Goal: Task Accomplishment & Management: Manage account settings

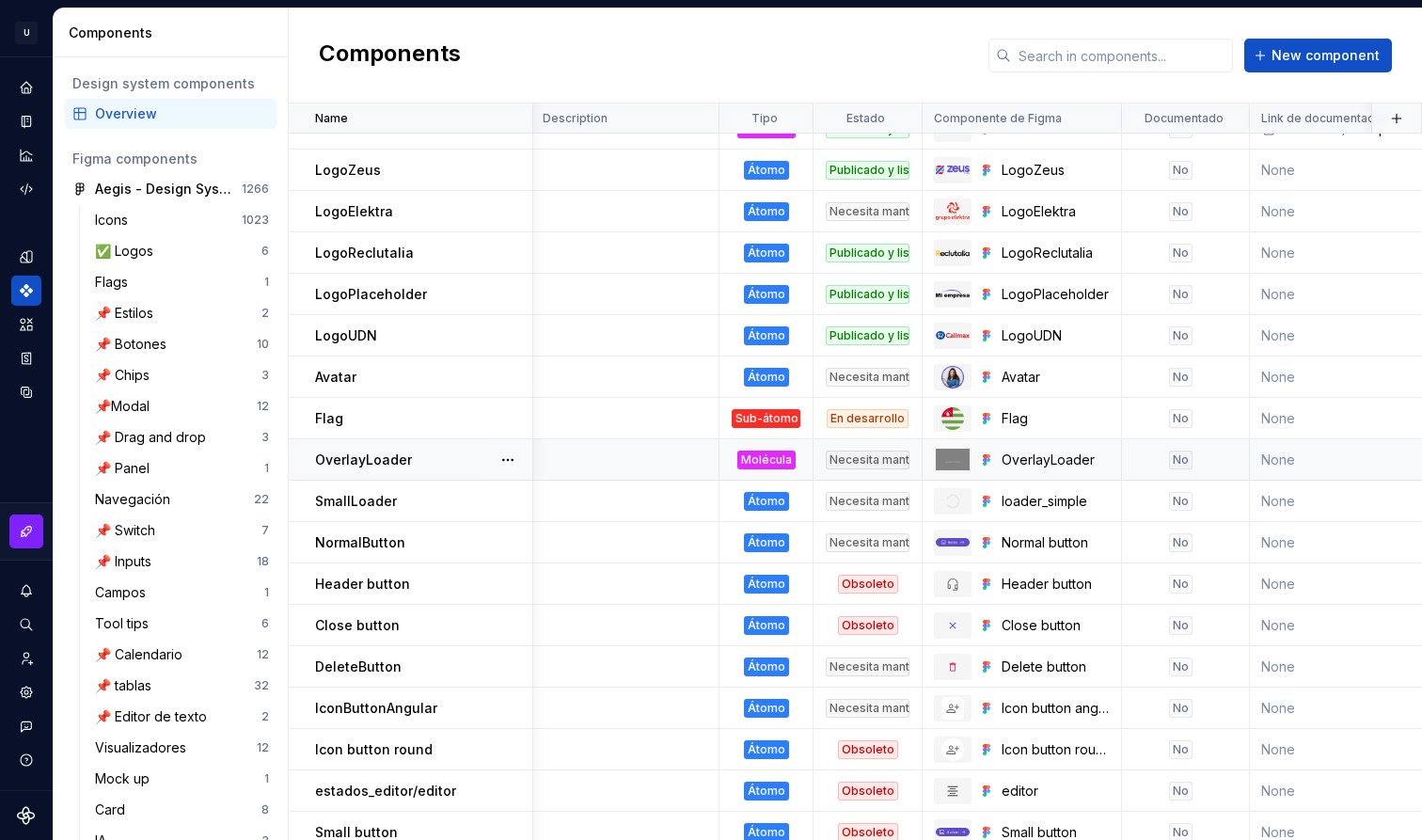
scroll to position [58, 2]
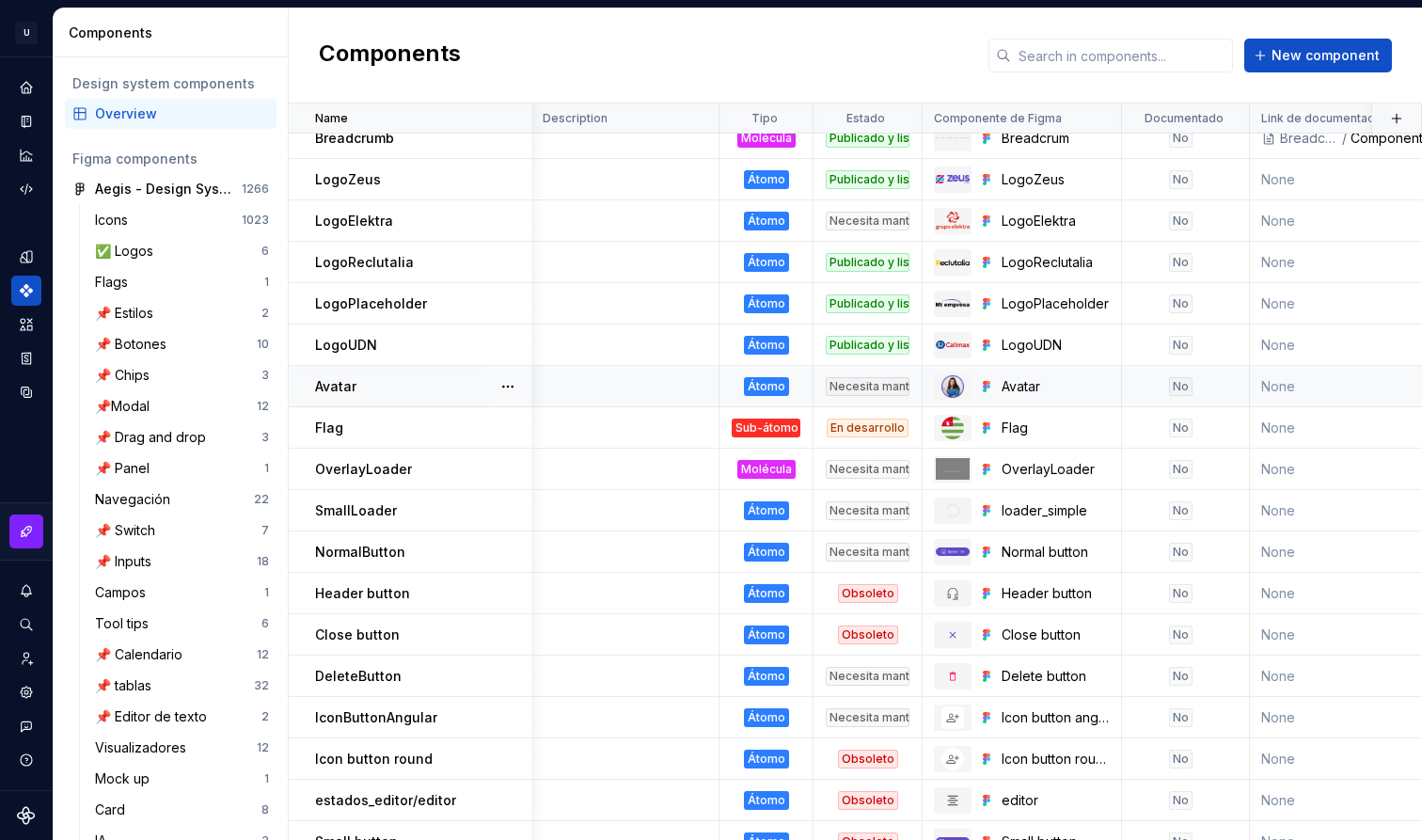
click at [416, 390] on div "Avatar" at bounding box center [424, 386] width 216 height 19
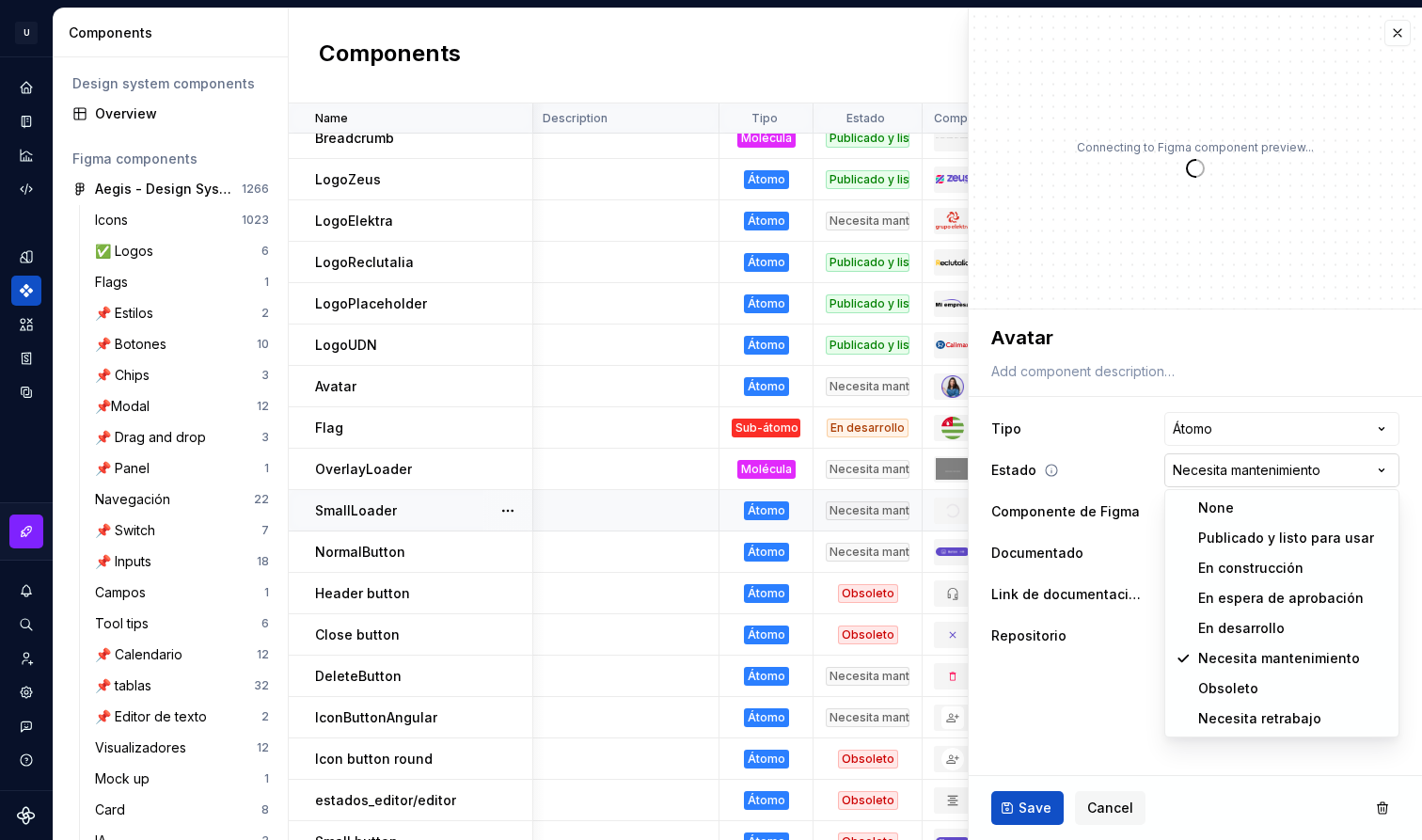
click at [1222, 483] on html "U Aegis on the Web ED Design system data Components Design system components Ov…" at bounding box center [711, 420] width 1422 height 840
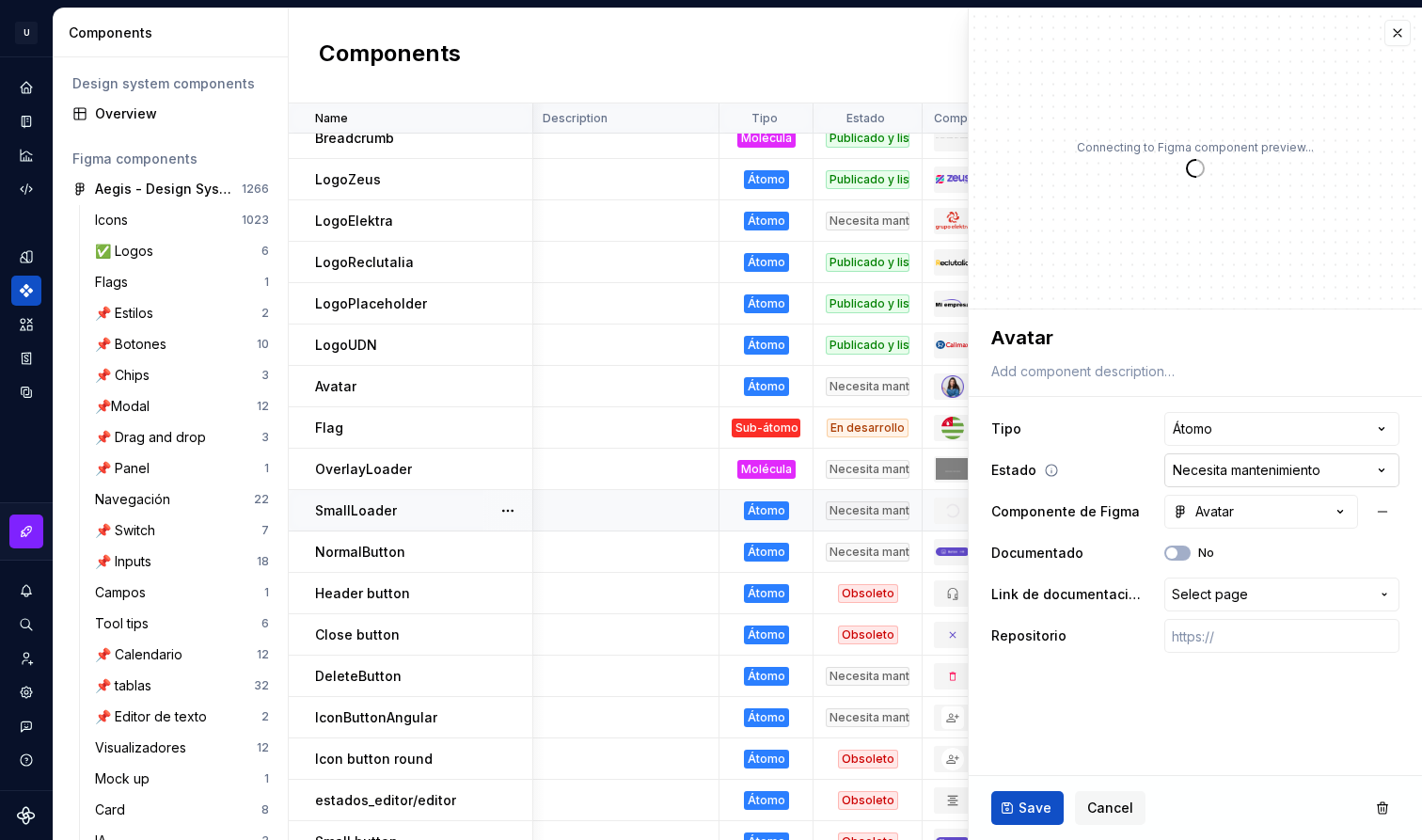
type textarea "*"
click at [1240, 463] on html "U Aegis on the Web ED Design system data Components Design system components Ov…" at bounding box center [711, 420] width 1422 height 840
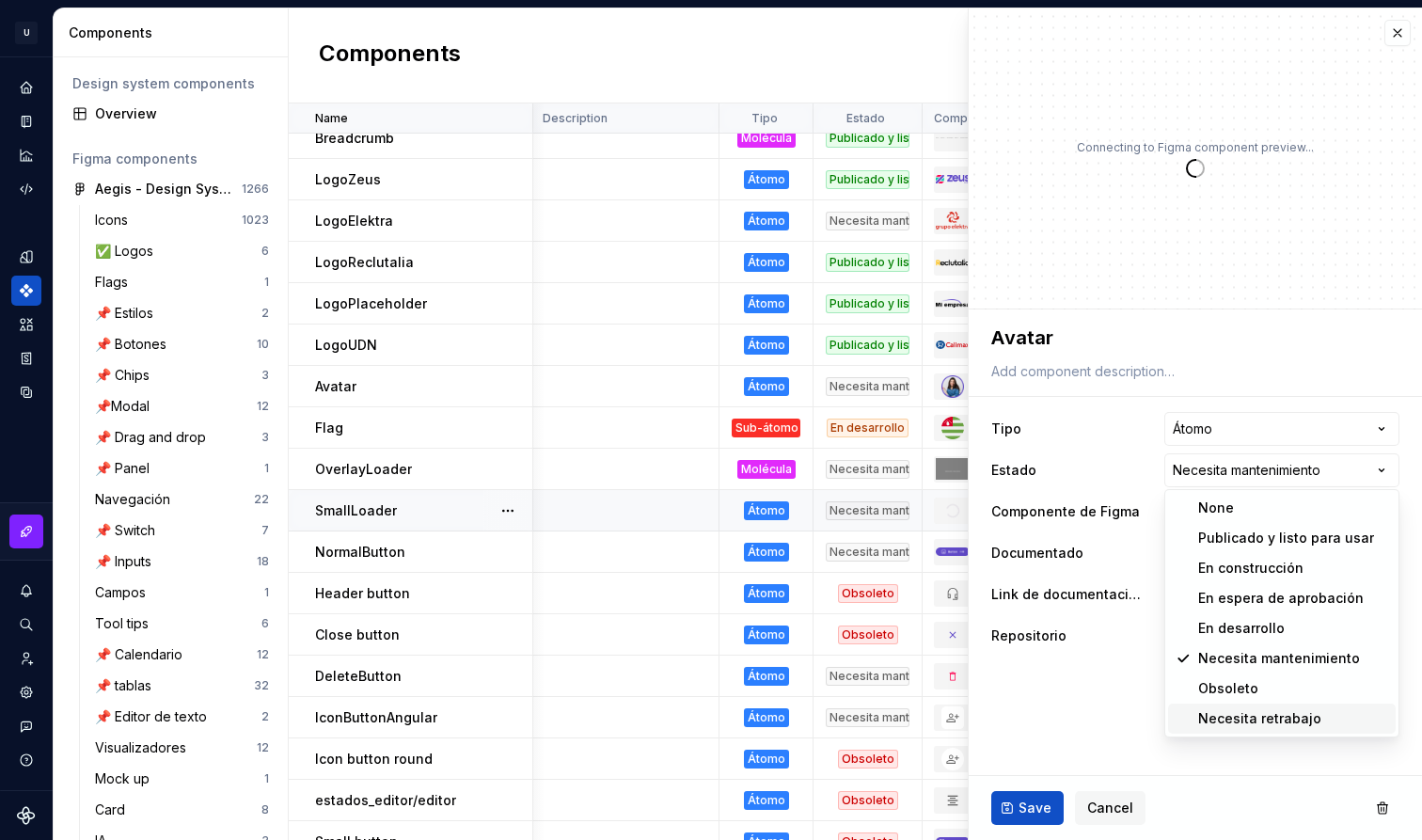
select select "**********"
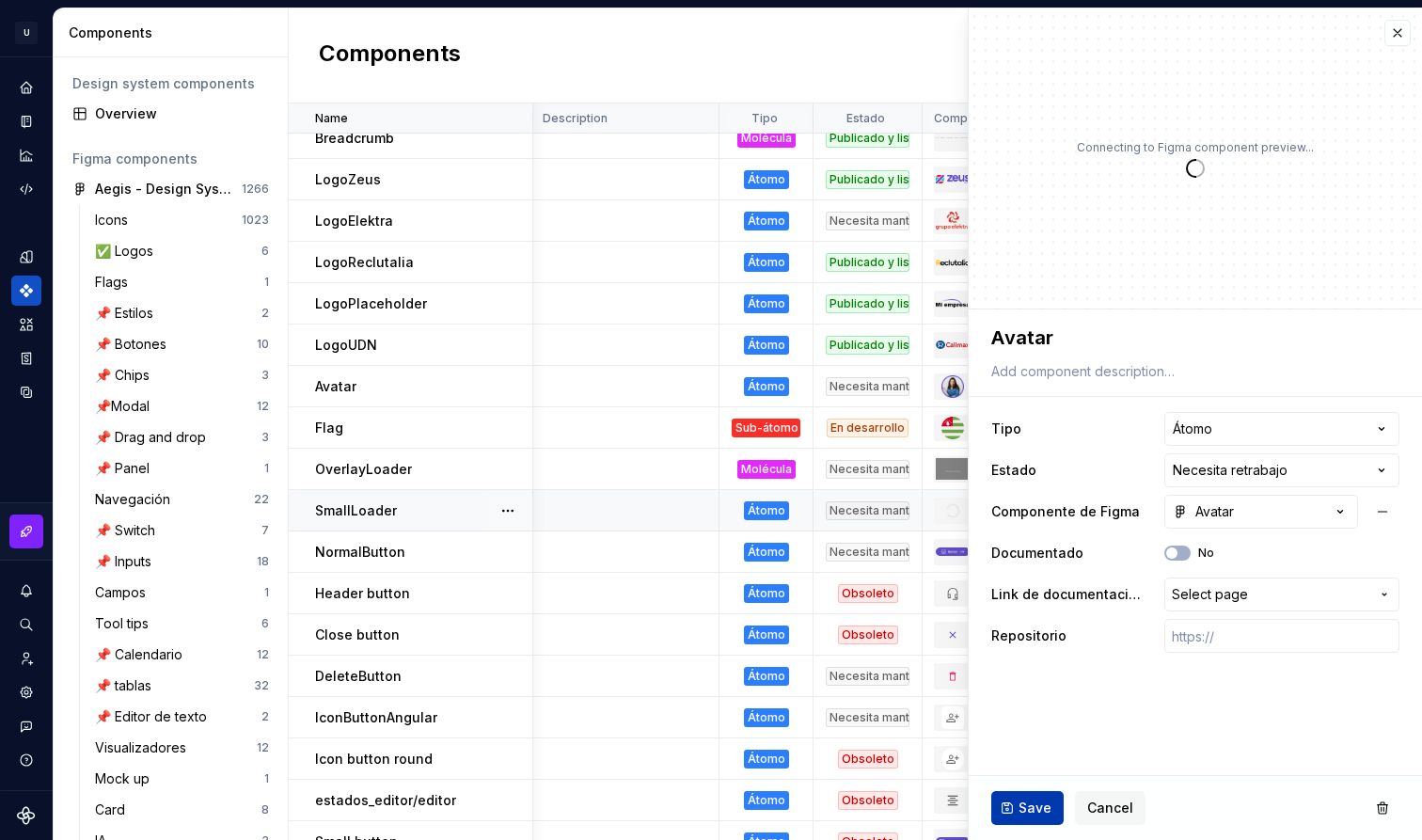
click at [1038, 805] on span "Save" at bounding box center [1035, 807] width 33 height 19
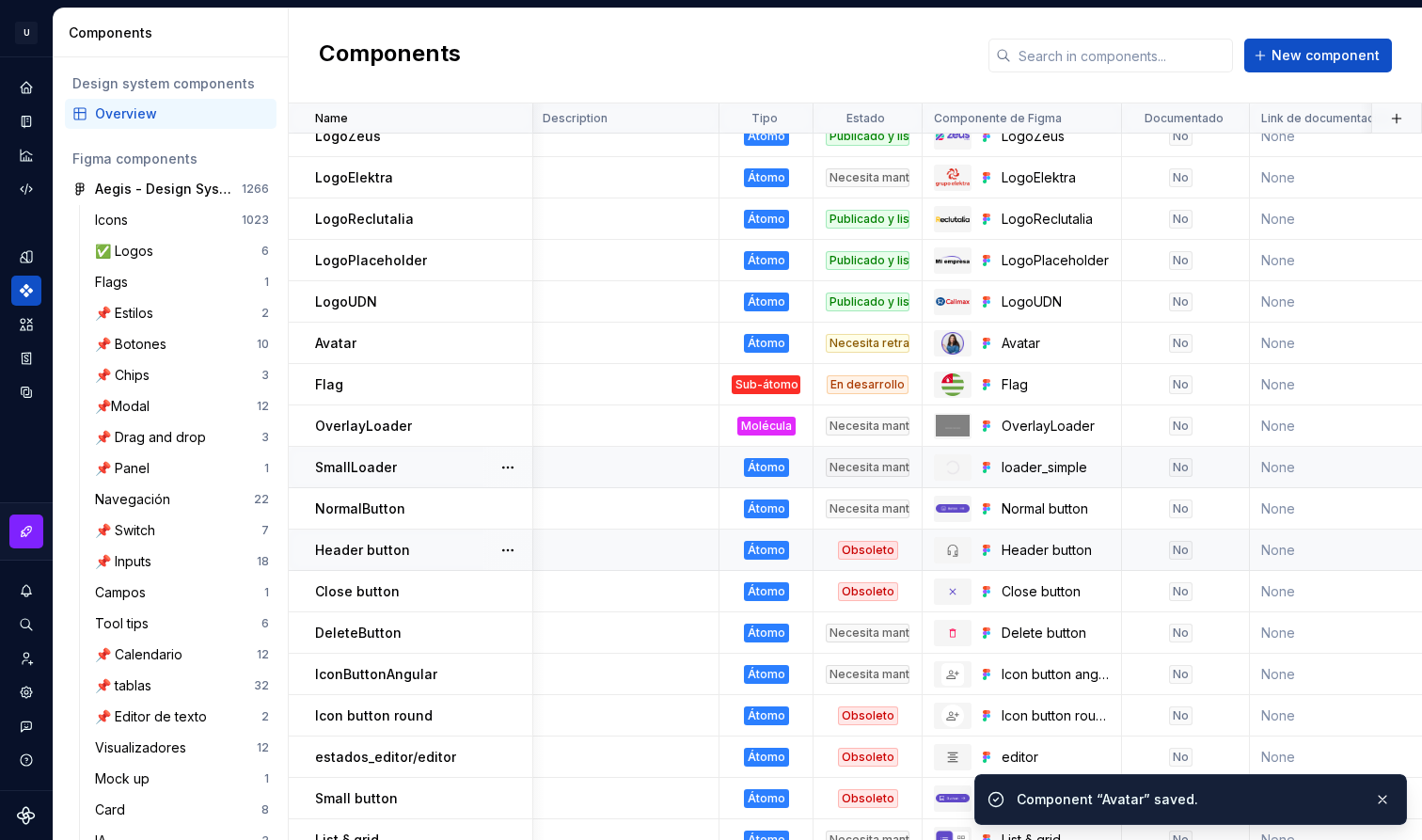
scroll to position [114, 2]
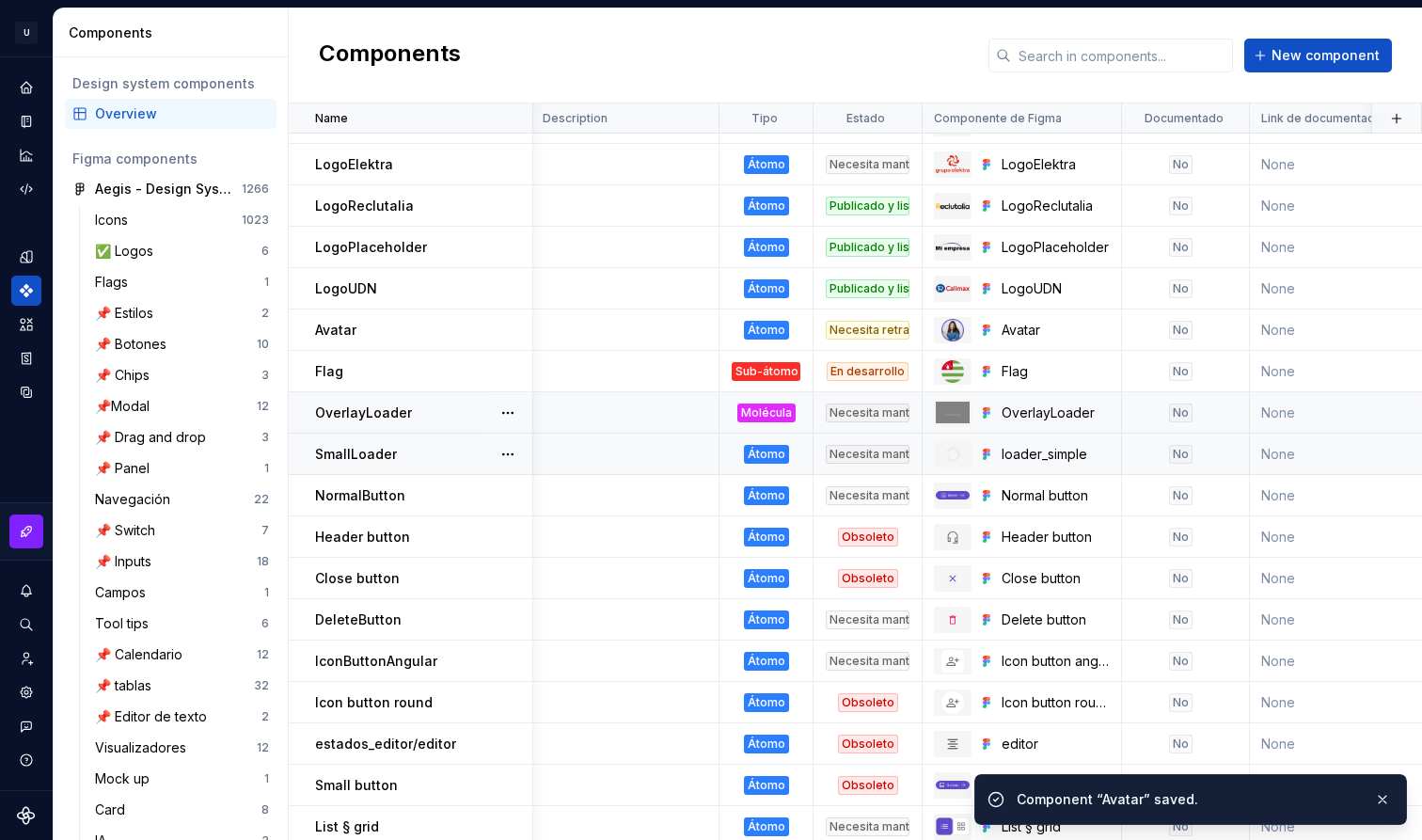
click at [387, 419] on p "OverlayLoader" at bounding box center [364, 413] width 97 height 19
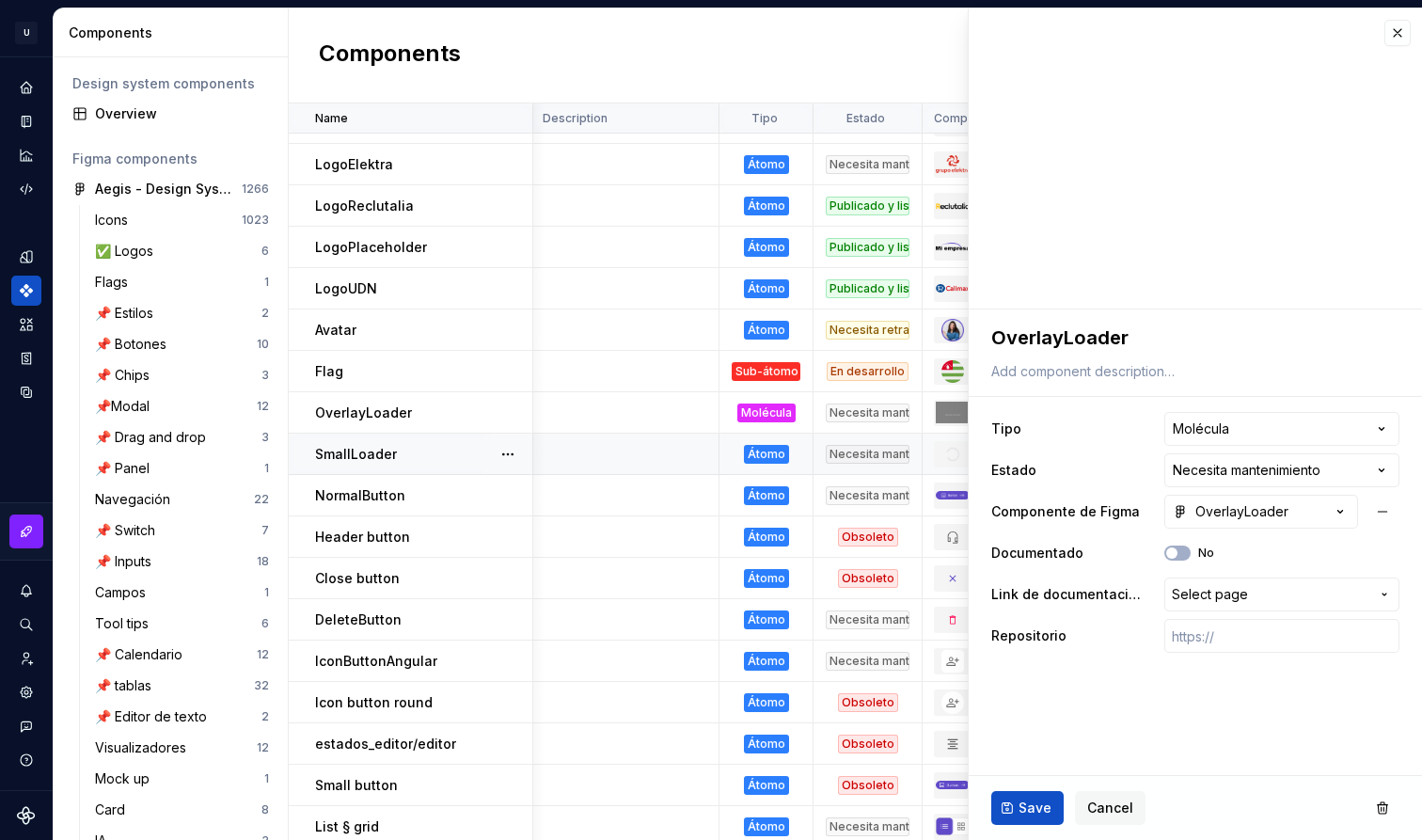
click at [424, 464] on td "SmallLoader" at bounding box center [411, 454] width 244 height 42
click at [407, 507] on td "NormalButton" at bounding box center [411, 496] width 244 height 42
type textarea "*"
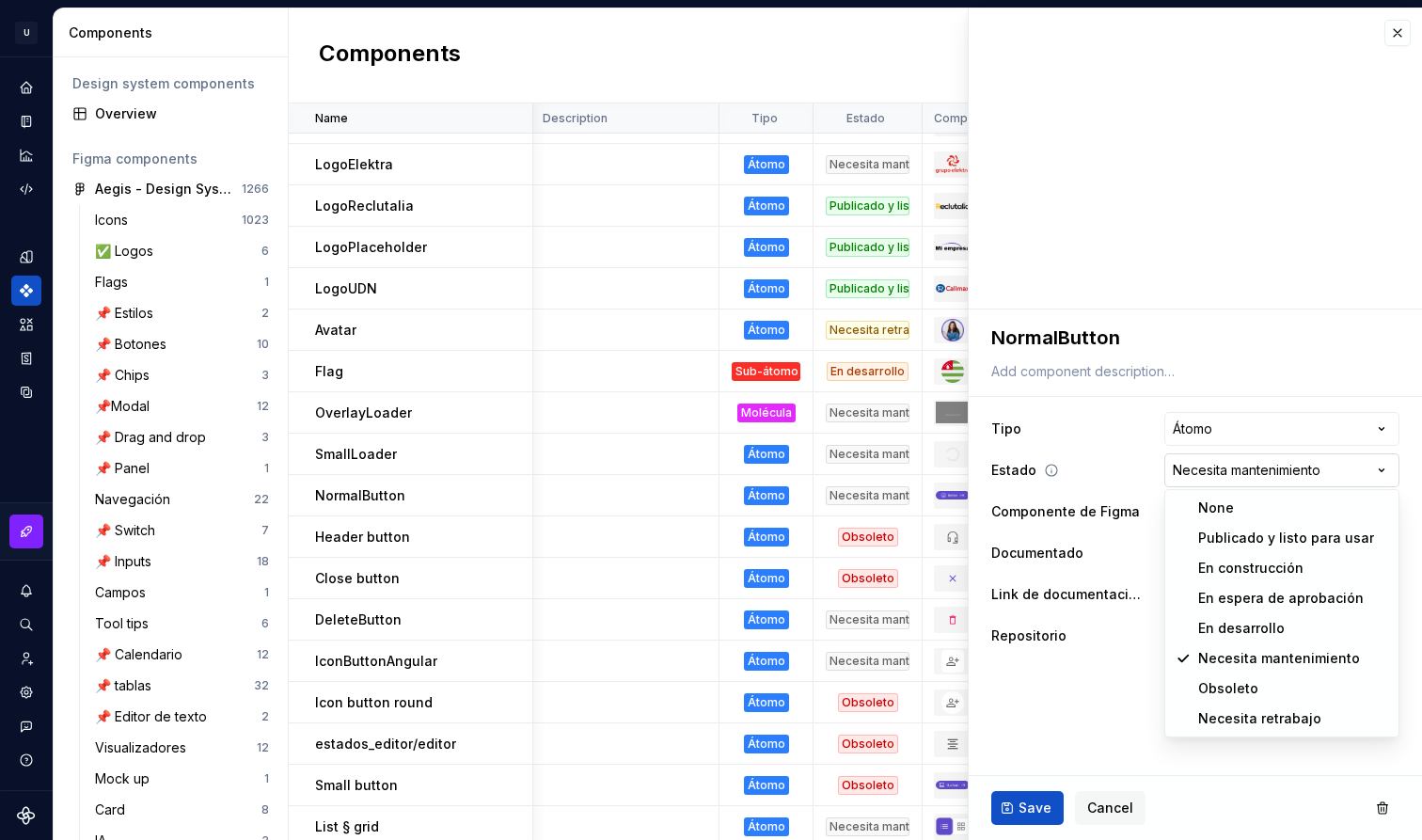
click at [1295, 479] on html "U Aegis on the Web ED Design system data Components Design system components Ov…" at bounding box center [711, 420] width 1422 height 840
select select "**********"
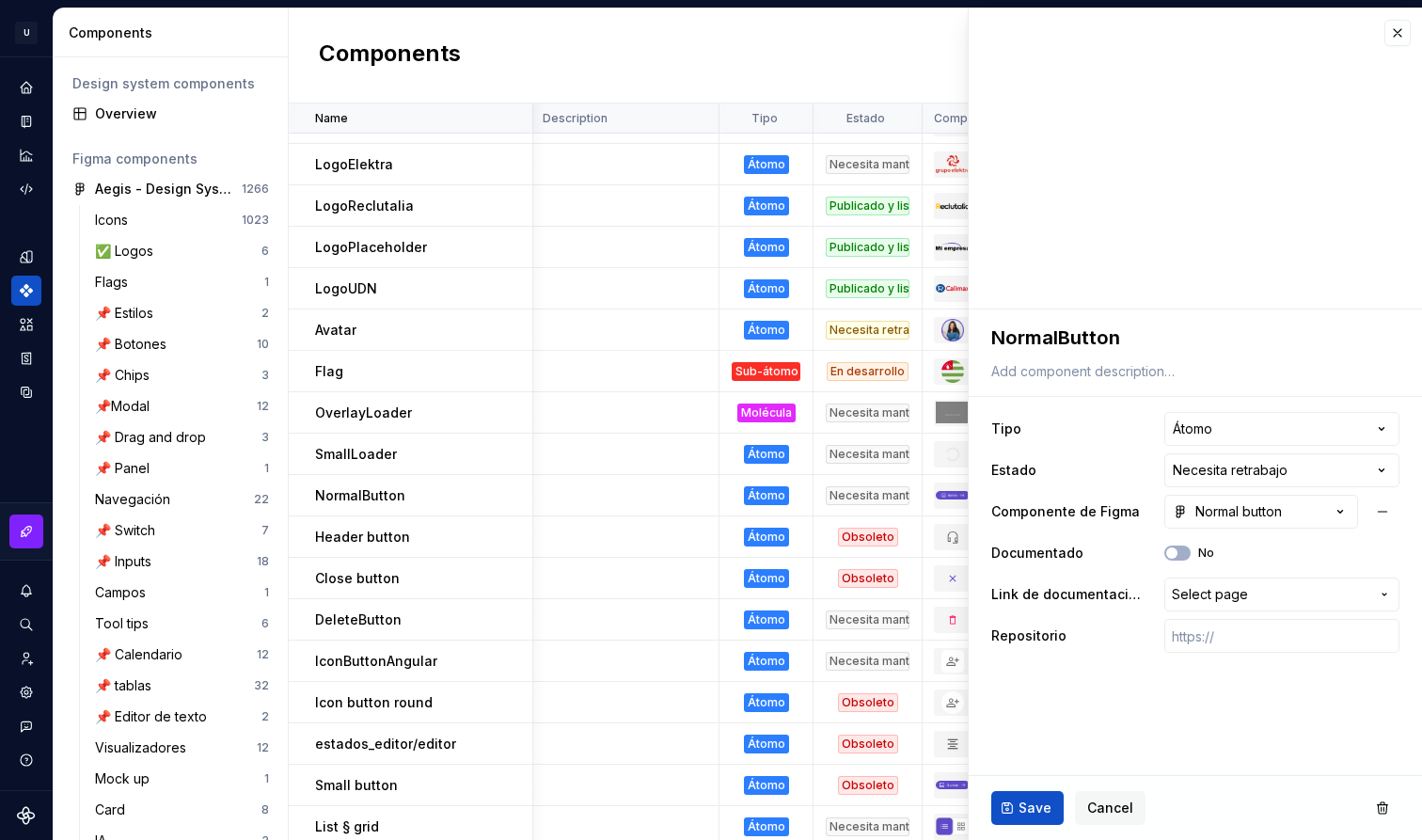
click at [1038, 809] on ul "“Estado“ property saved." at bounding box center [1191, 824] width 462 height 30
click at [1023, 804] on span "Save" at bounding box center [1035, 807] width 33 height 19
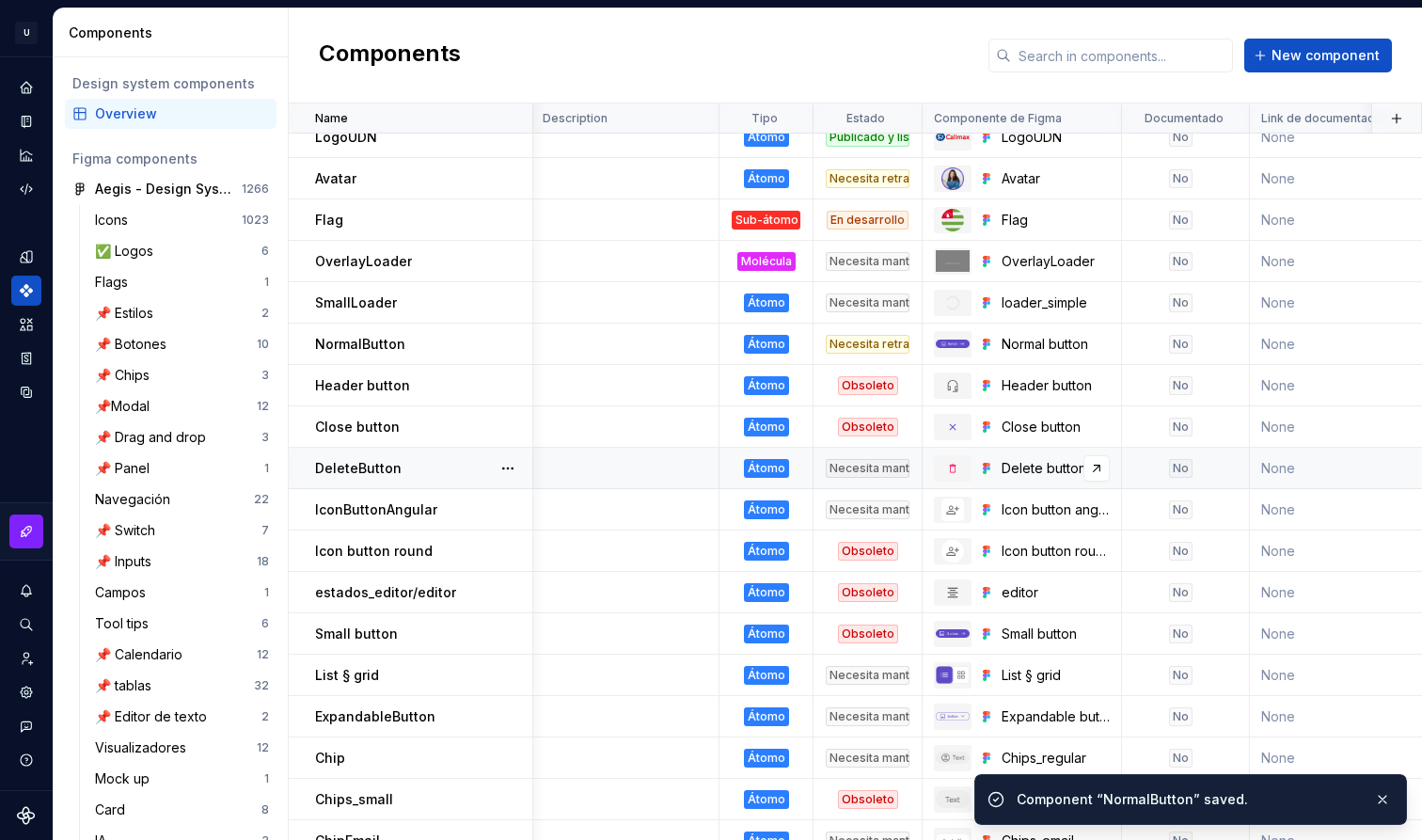
scroll to position [266, 2]
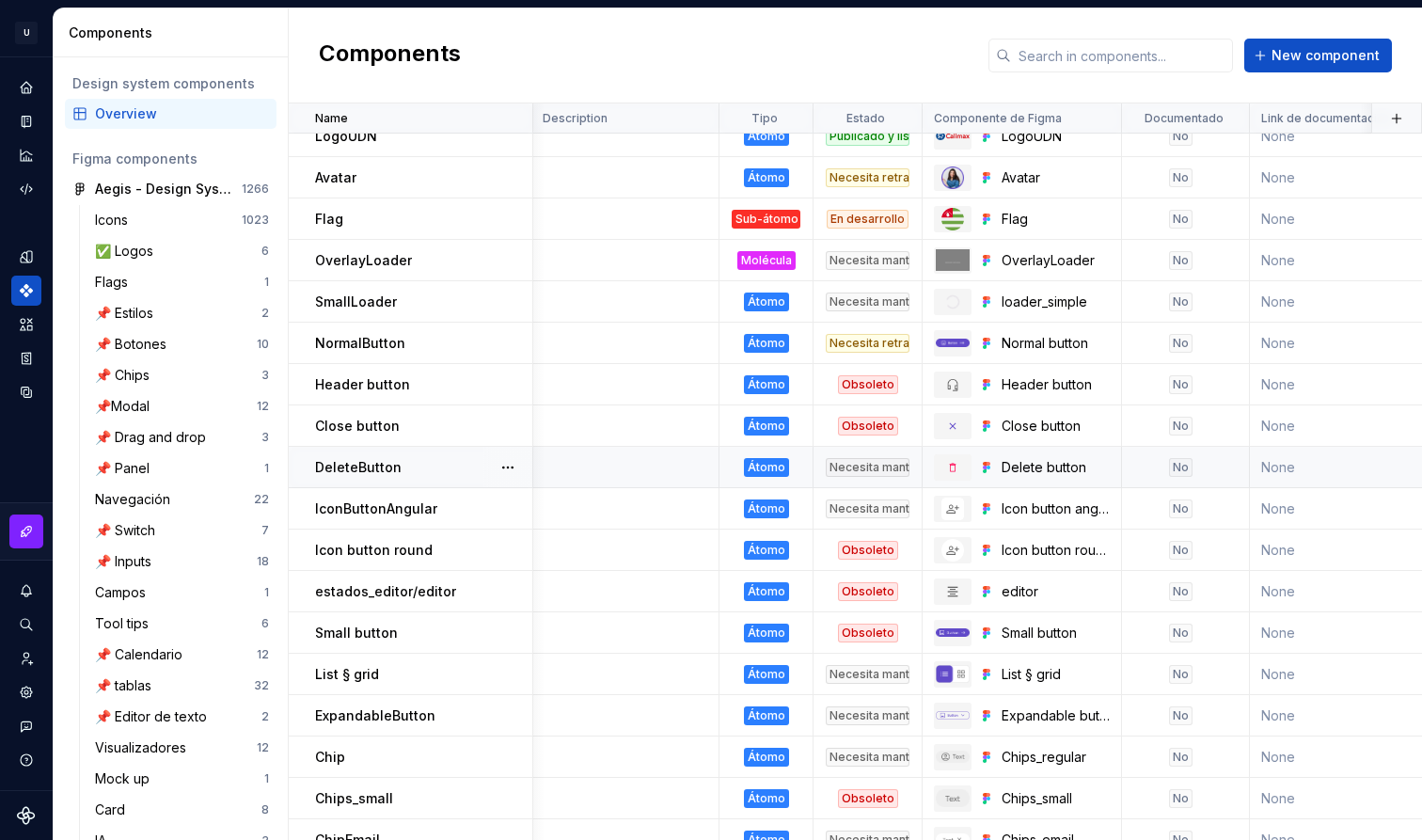
click at [439, 477] on td "DeleteButton" at bounding box center [411, 467] width 244 height 42
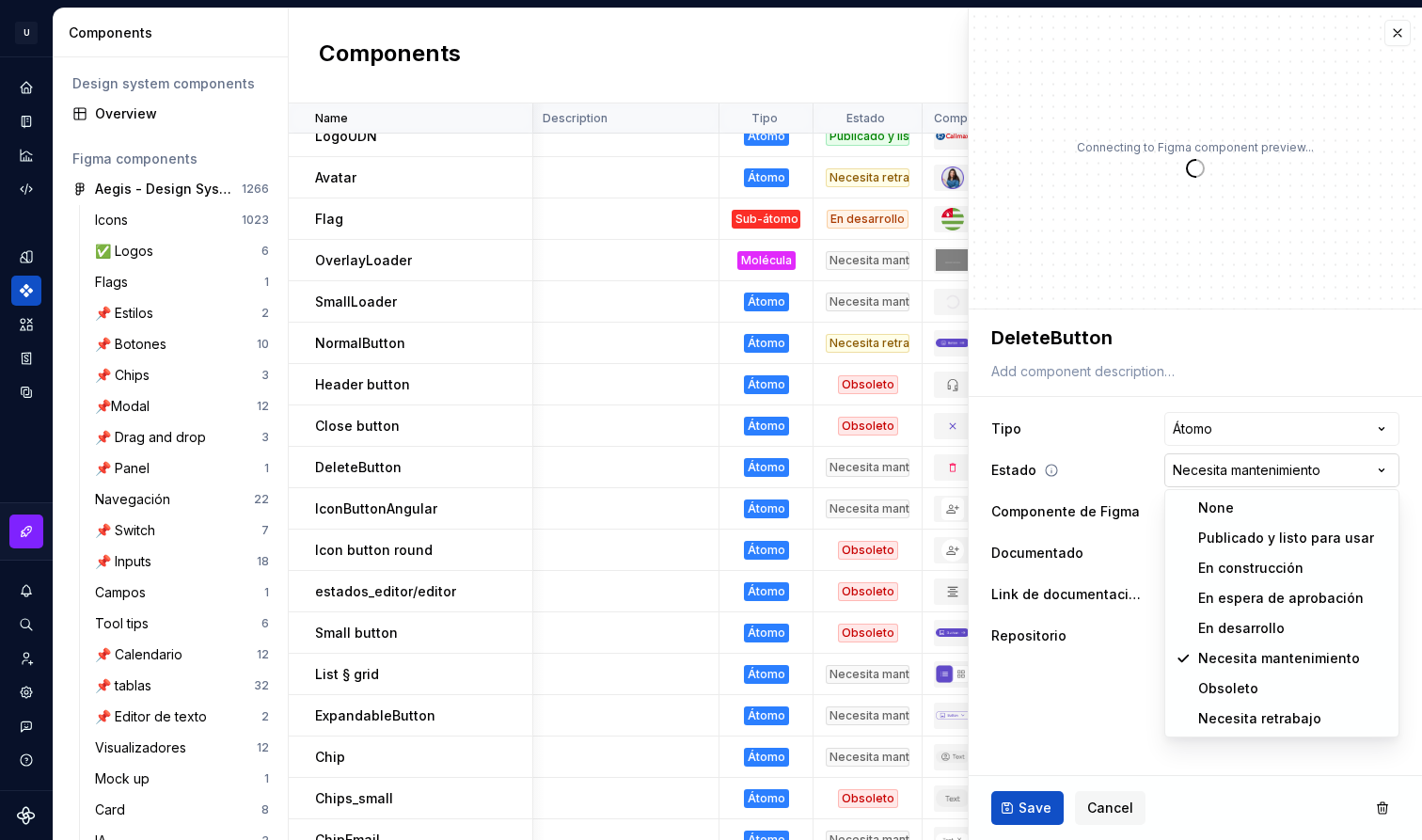
click at [1225, 480] on html "U Aegis on the Web ED Design system data Components Design system components Ov…" at bounding box center [711, 420] width 1422 height 840
type textarea "*"
select select "**********"
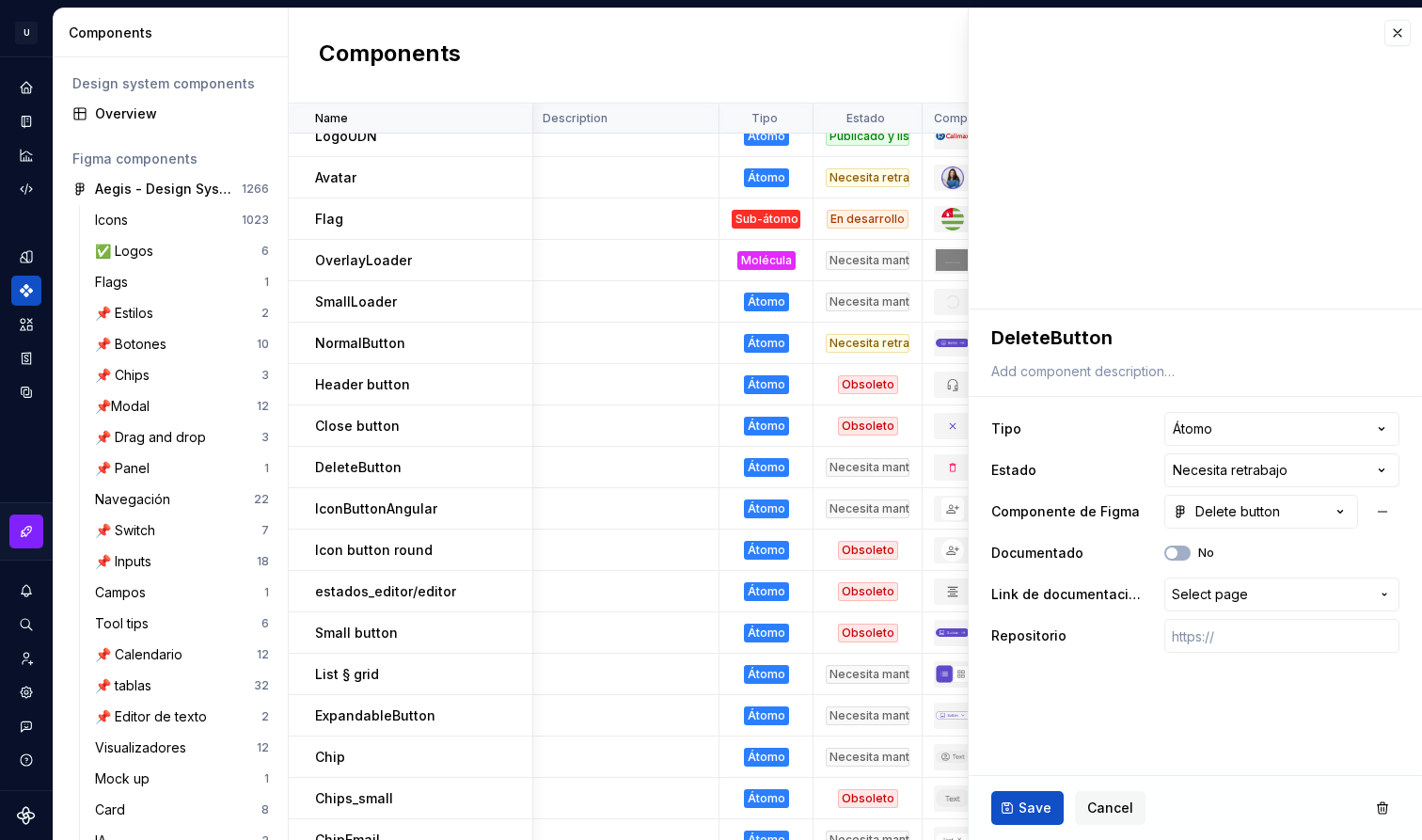
click at [1021, 811] on ul "“Estado“ property saved." at bounding box center [1191, 824] width 462 height 30
click at [1052, 810] on ul "“Estado“ property saved." at bounding box center [1191, 824] width 462 height 30
click at [1012, 815] on ul "“Estado“ property saved." at bounding box center [1191, 824] width 462 height 30
click at [1030, 807] on span "Save" at bounding box center [1035, 807] width 33 height 19
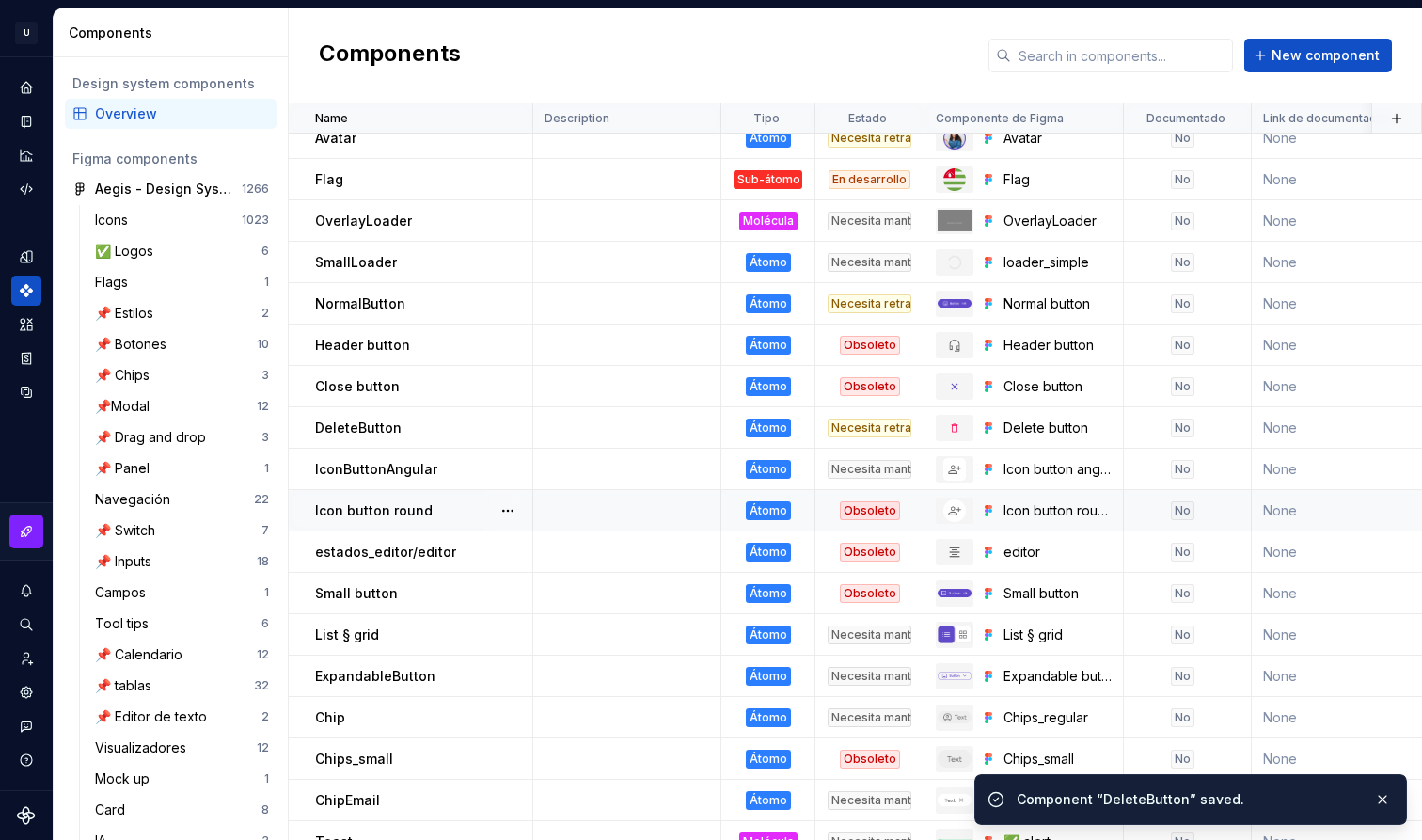
scroll to position [305, 0]
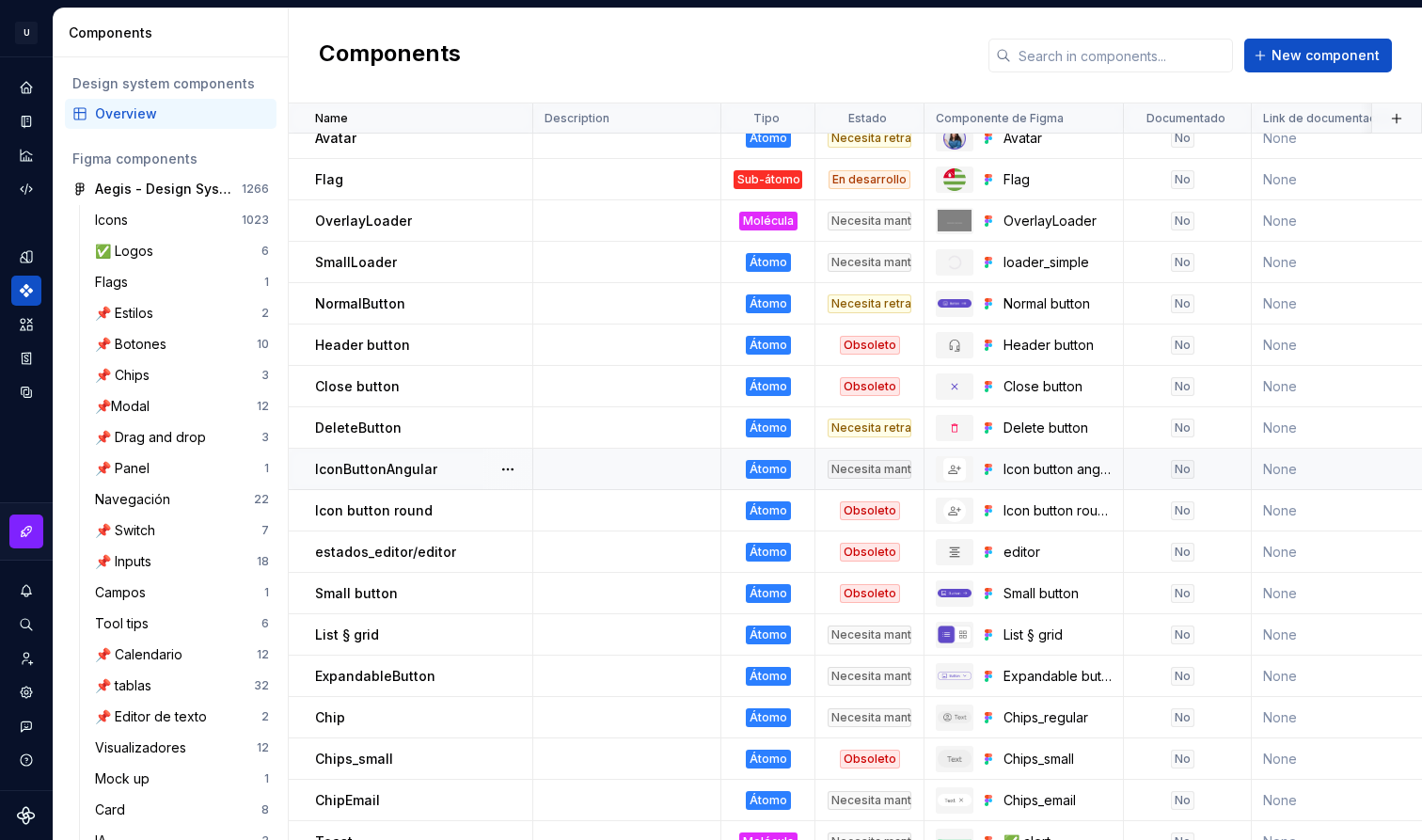
click at [393, 476] on p "IconButtonAngular" at bounding box center [376, 469] width 122 height 19
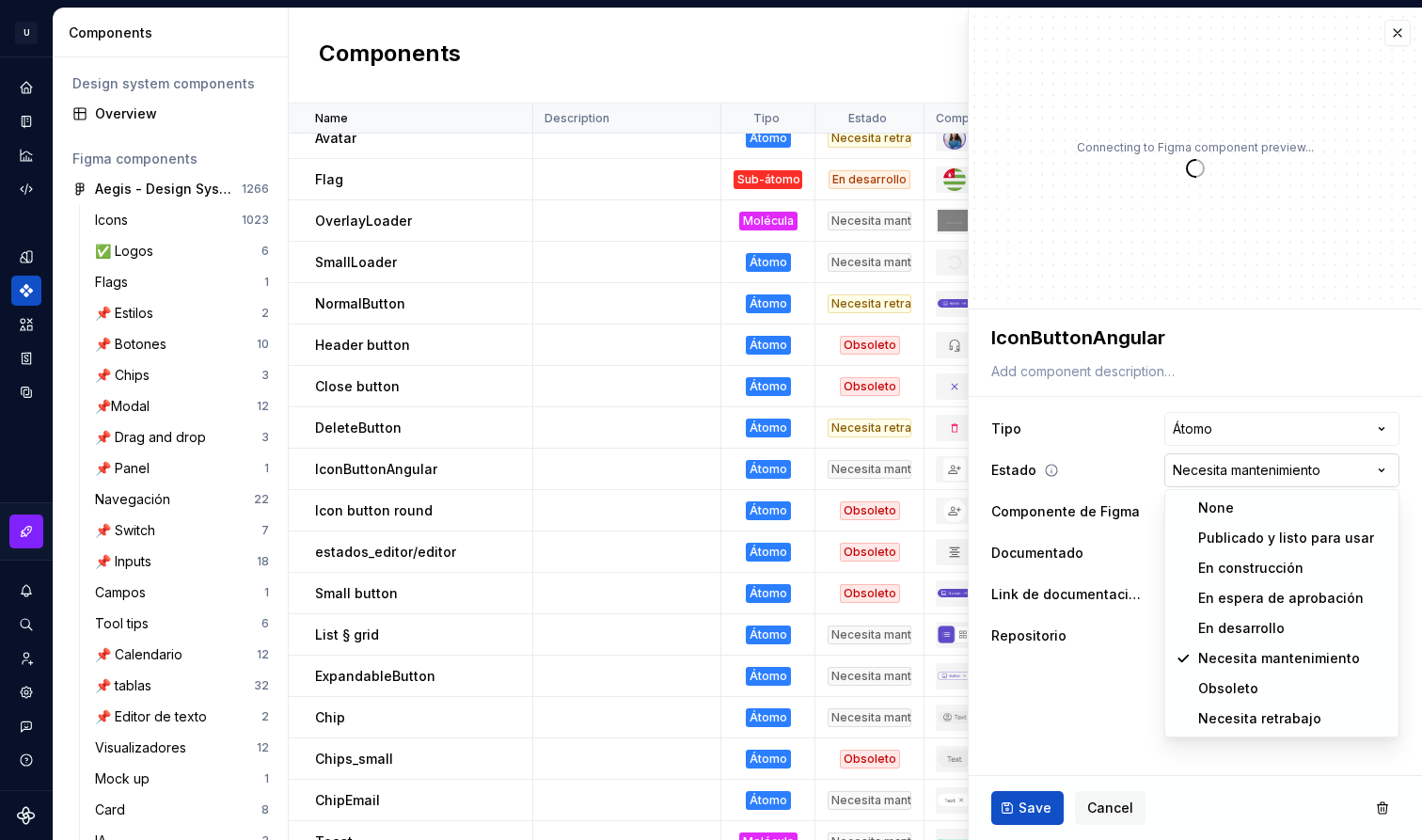
click at [1264, 472] on html "U Aegis on the Web ED Design system data Components Design system components Ov…" at bounding box center [711, 420] width 1422 height 840
type textarea "*"
select select "**********"
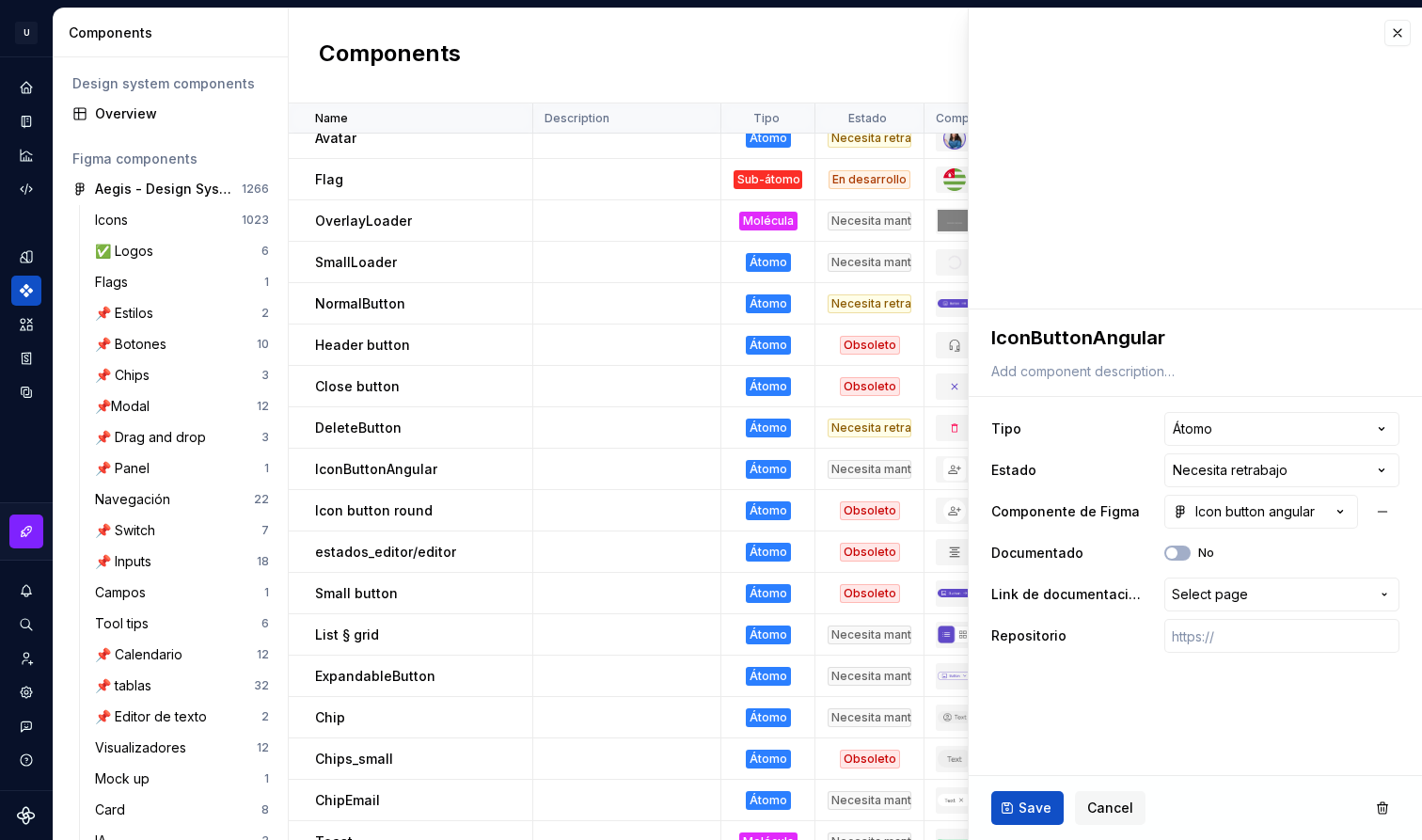
click at [1032, 812] on ul "“Estado“ property saved." at bounding box center [1191, 824] width 462 height 30
click at [1019, 815] on ul "“Estado“ property saved." at bounding box center [1191, 824] width 462 height 30
click at [1032, 802] on span "Save" at bounding box center [1035, 807] width 33 height 19
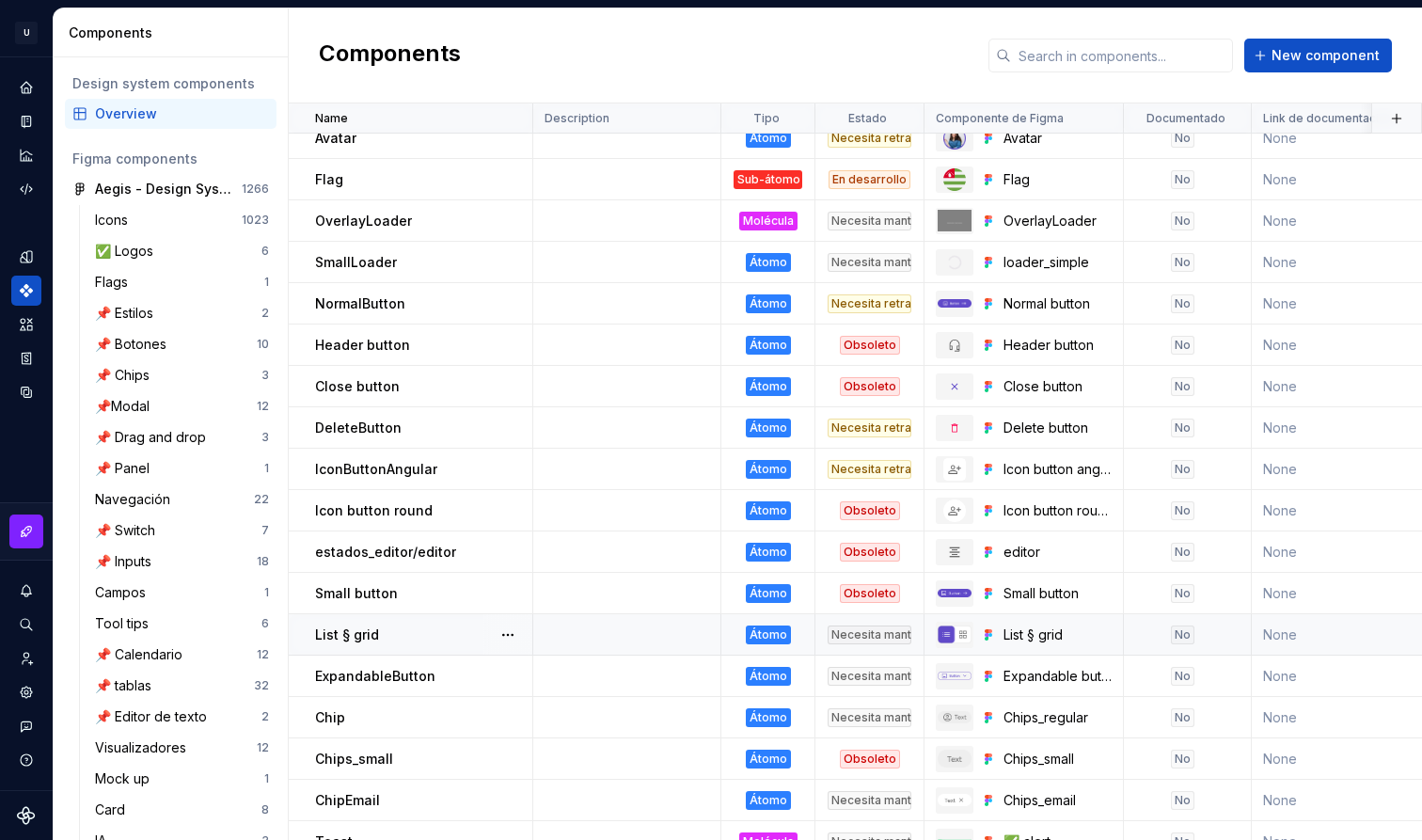
click at [413, 650] on td "List § grid" at bounding box center [411, 635] width 244 height 42
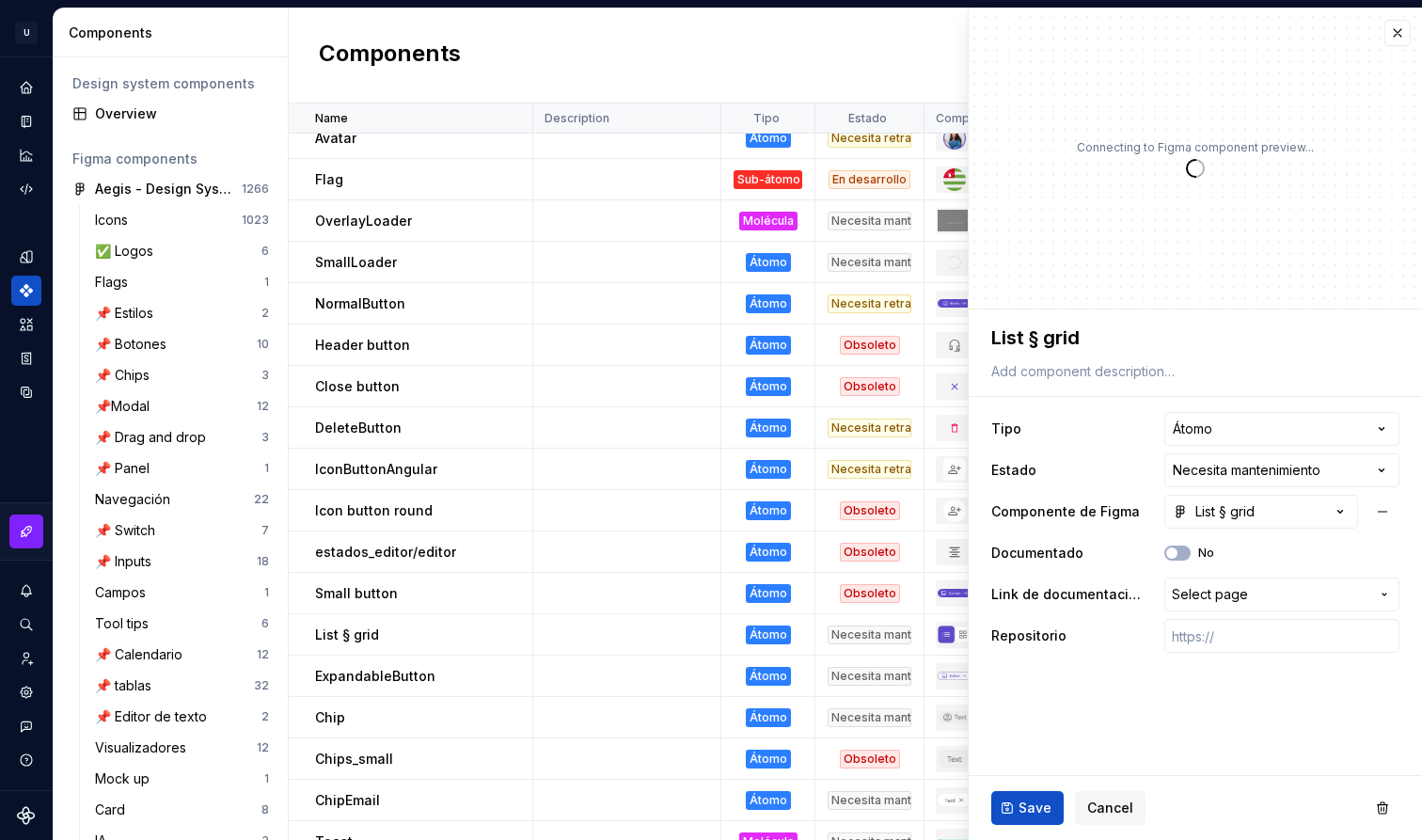
type textarea "*"
click at [1225, 473] on html "U Aegis on the Web ED Design system data Components Design system components Ov…" at bounding box center [711, 420] width 1422 height 840
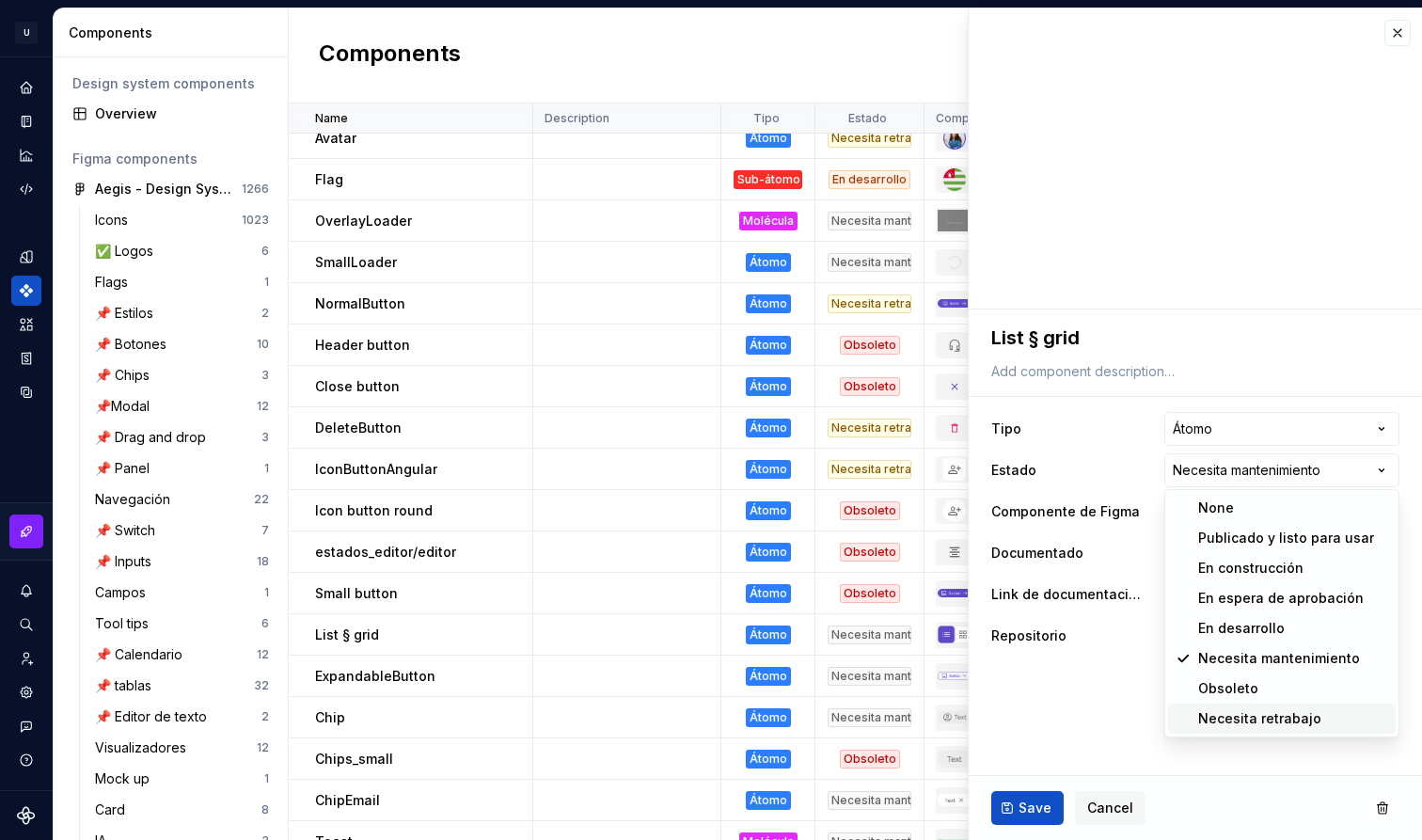
select select "**********"
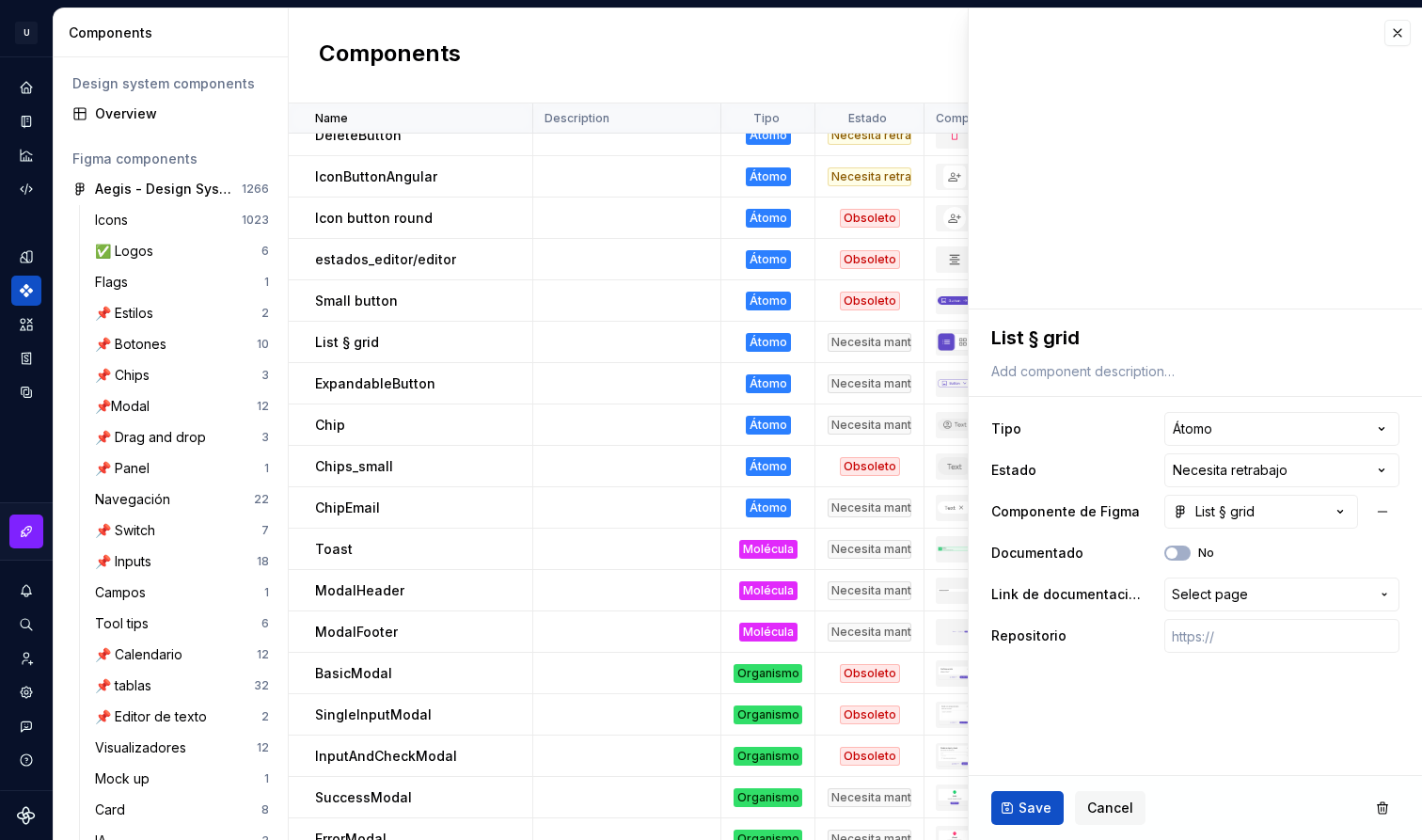
scroll to position [605, 0]
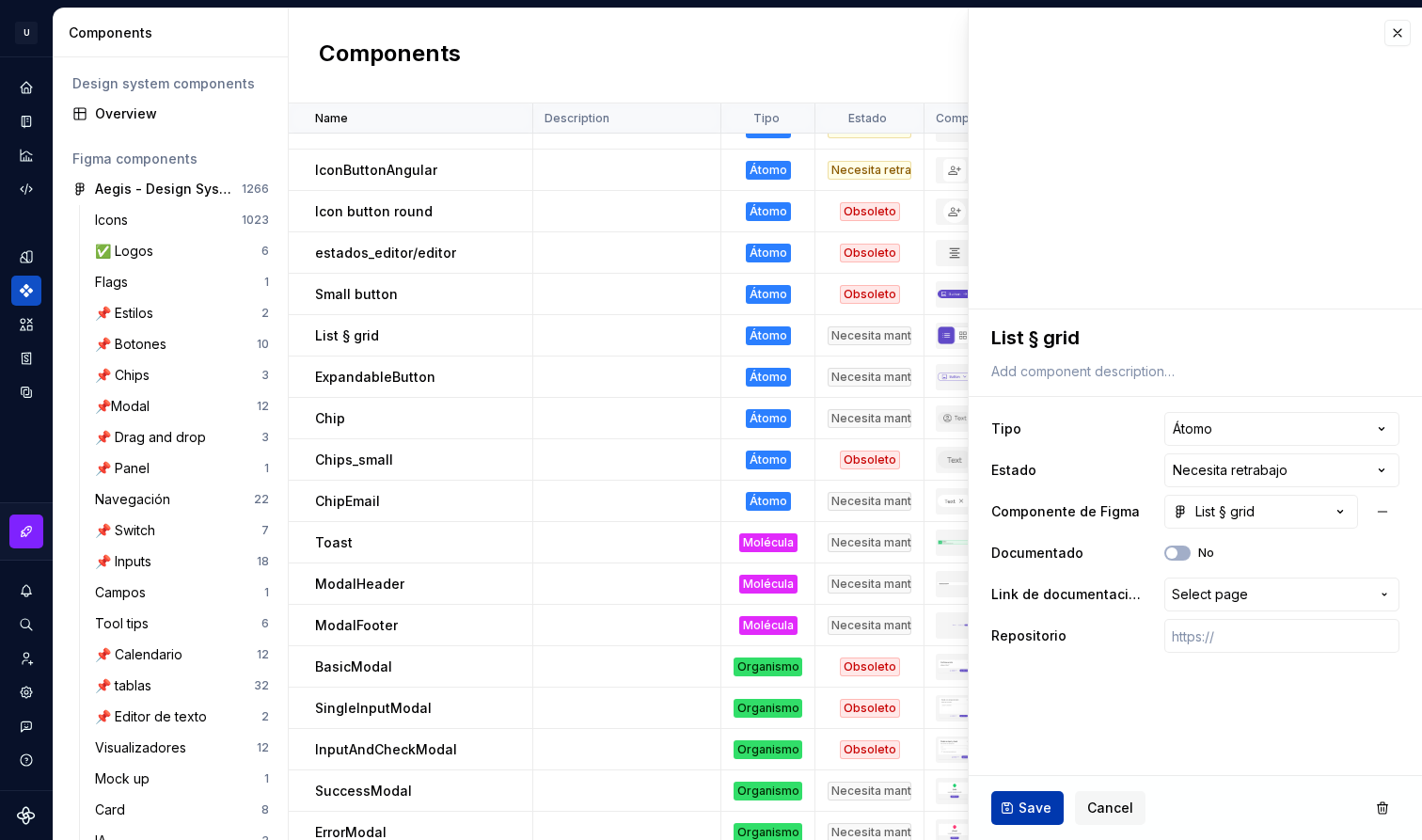
click at [1019, 802] on button "Save" at bounding box center [1027, 807] width 72 height 34
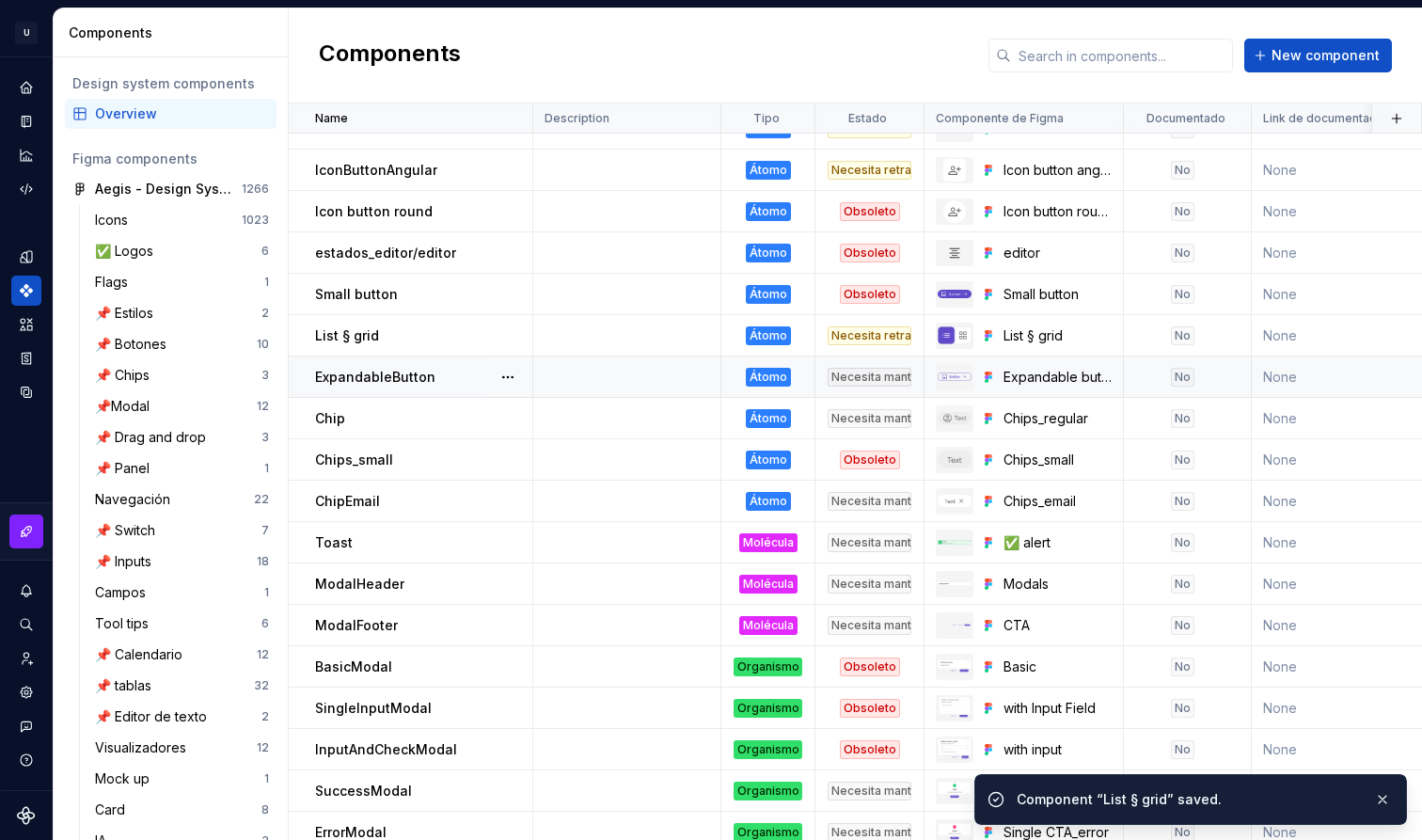
click at [425, 383] on p "ExpandableButton" at bounding box center [375, 377] width 120 height 19
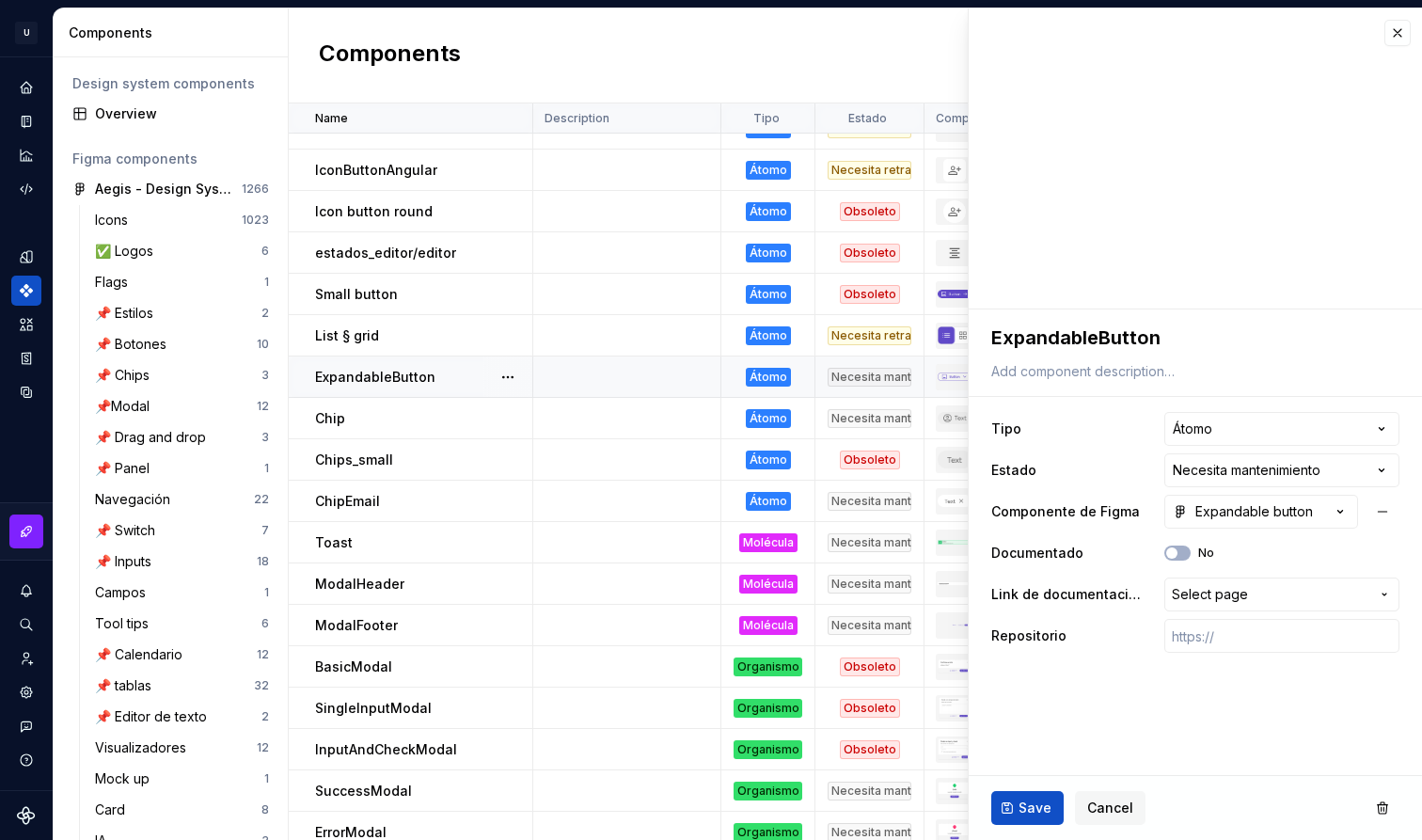
click at [388, 383] on p "ExpandableButton" at bounding box center [375, 377] width 120 height 19
click at [1030, 803] on span "Save" at bounding box center [1035, 807] width 33 height 19
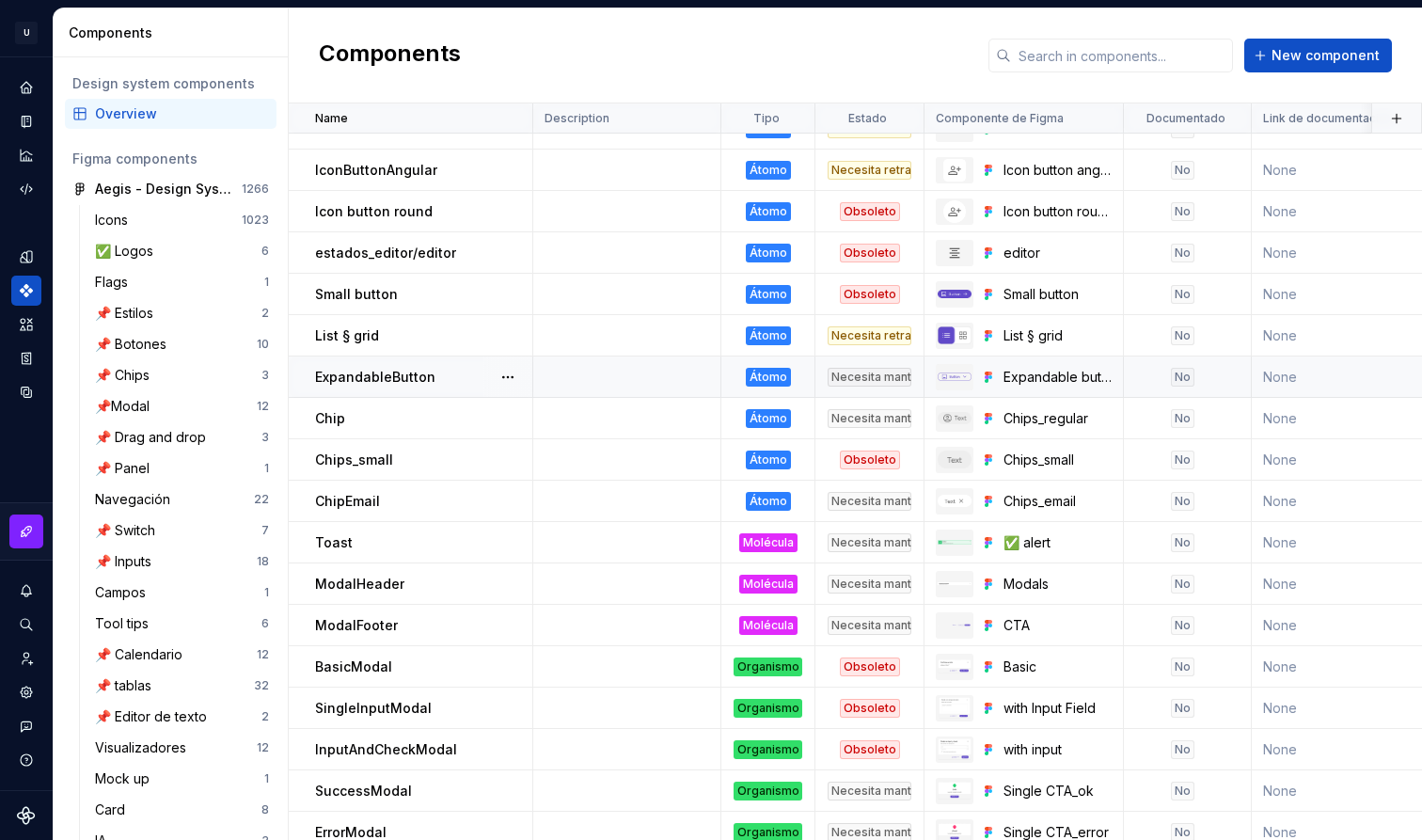
click at [450, 365] on td "ExpandableButton" at bounding box center [411, 377] width 244 height 42
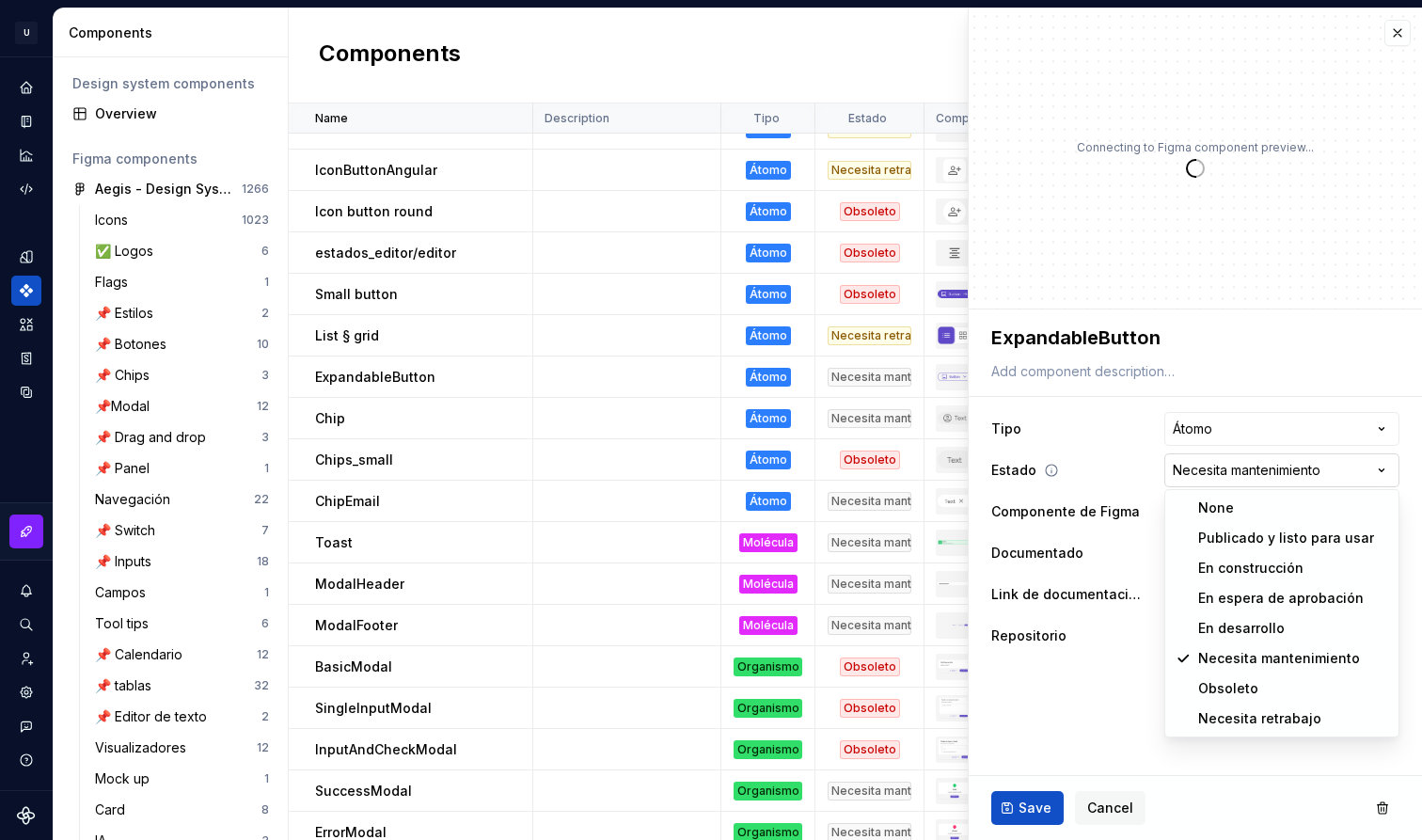
click at [1275, 467] on html "U Aegis on the Web ED Design system data Components Design system components Ov…" at bounding box center [711, 420] width 1422 height 840
type textarea "*"
select select "**********"
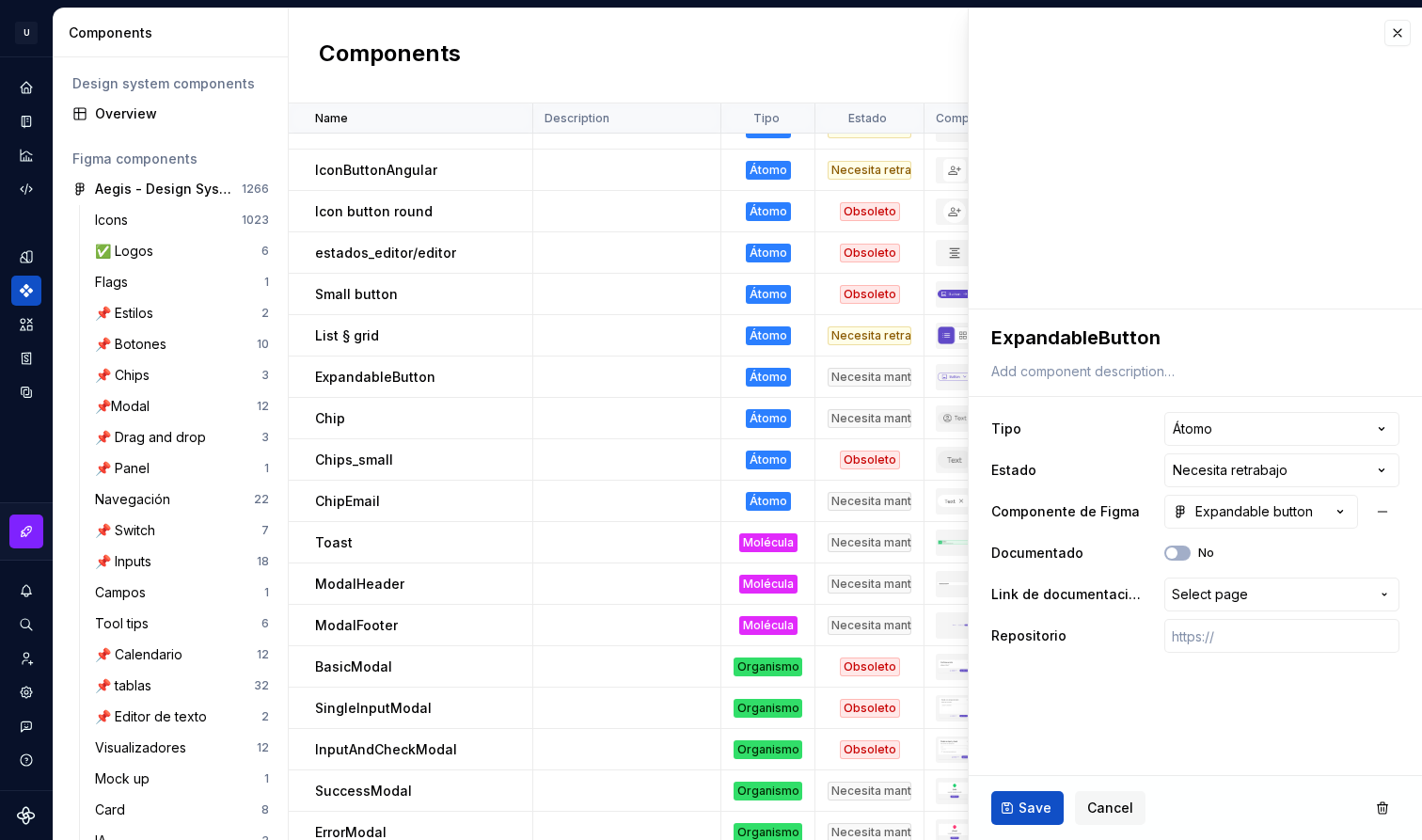
click at [1042, 817] on ul "“Estado“ property saved." at bounding box center [1191, 824] width 462 height 30
click at [1049, 810] on ul "“Estado“ property saved." at bounding box center [1191, 824] width 462 height 30
click at [1031, 799] on span "Save" at bounding box center [1035, 807] width 33 height 19
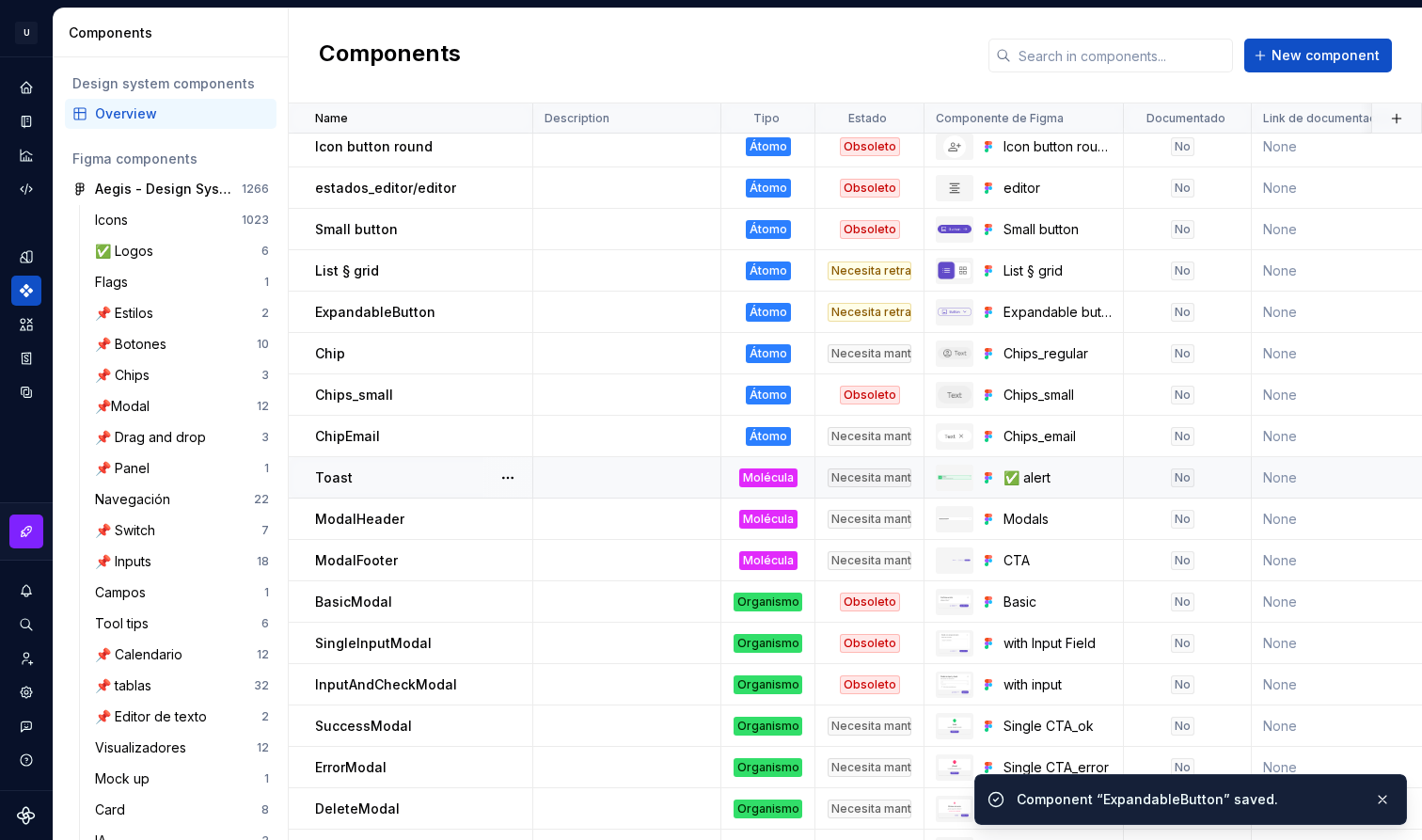
scroll to position [685, 0]
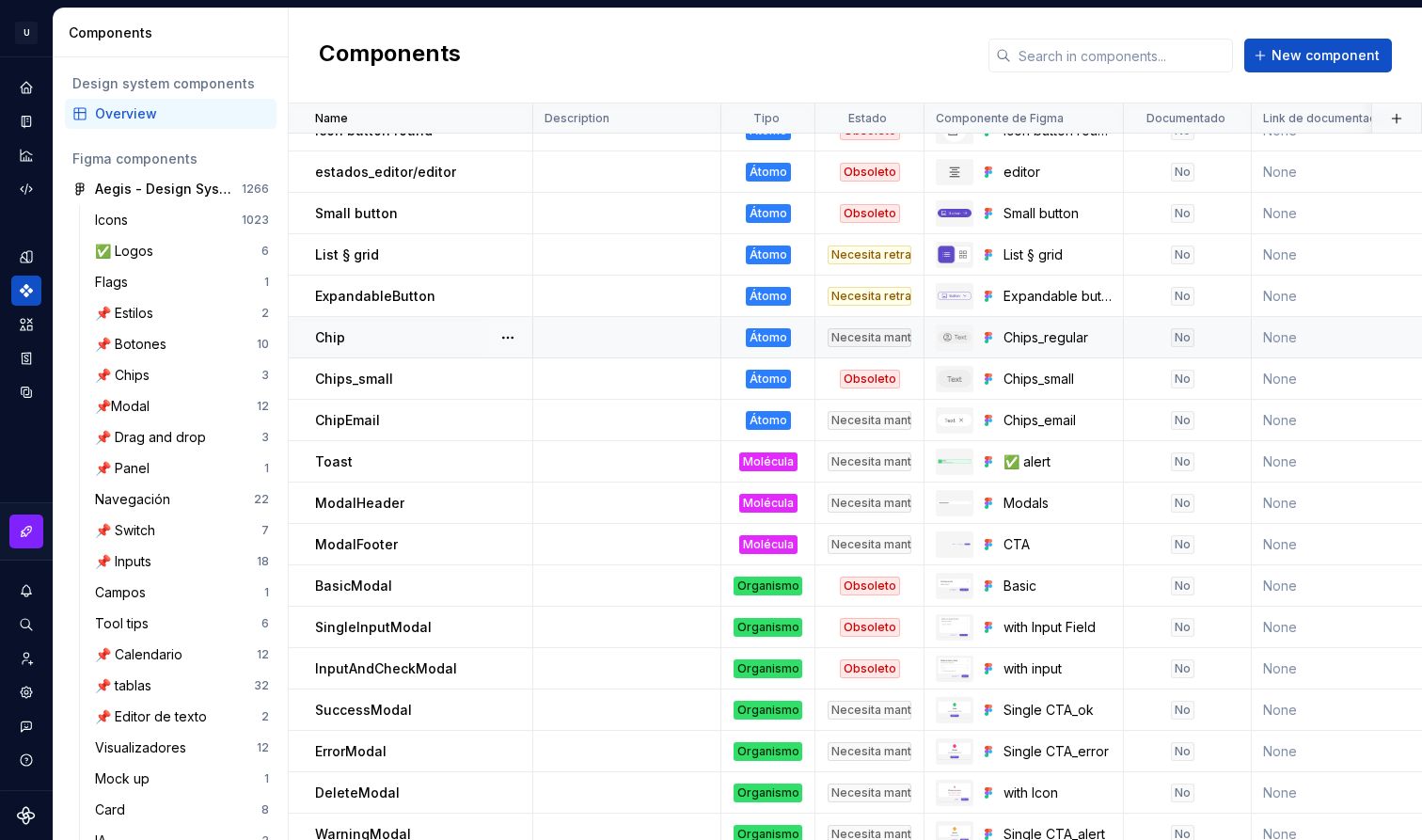
click at [449, 333] on div "Chip" at bounding box center [424, 337] width 216 height 19
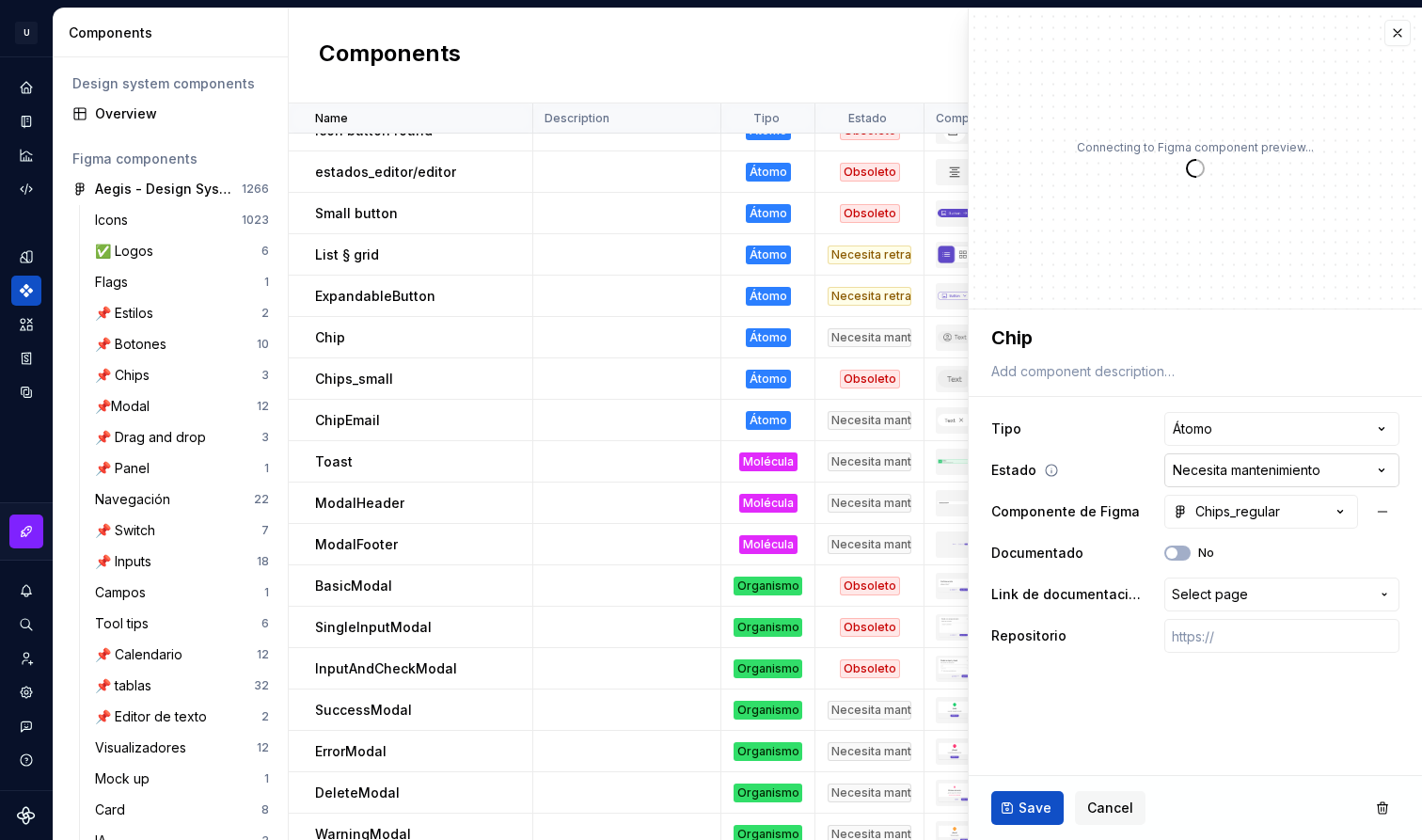
type textarea "*"
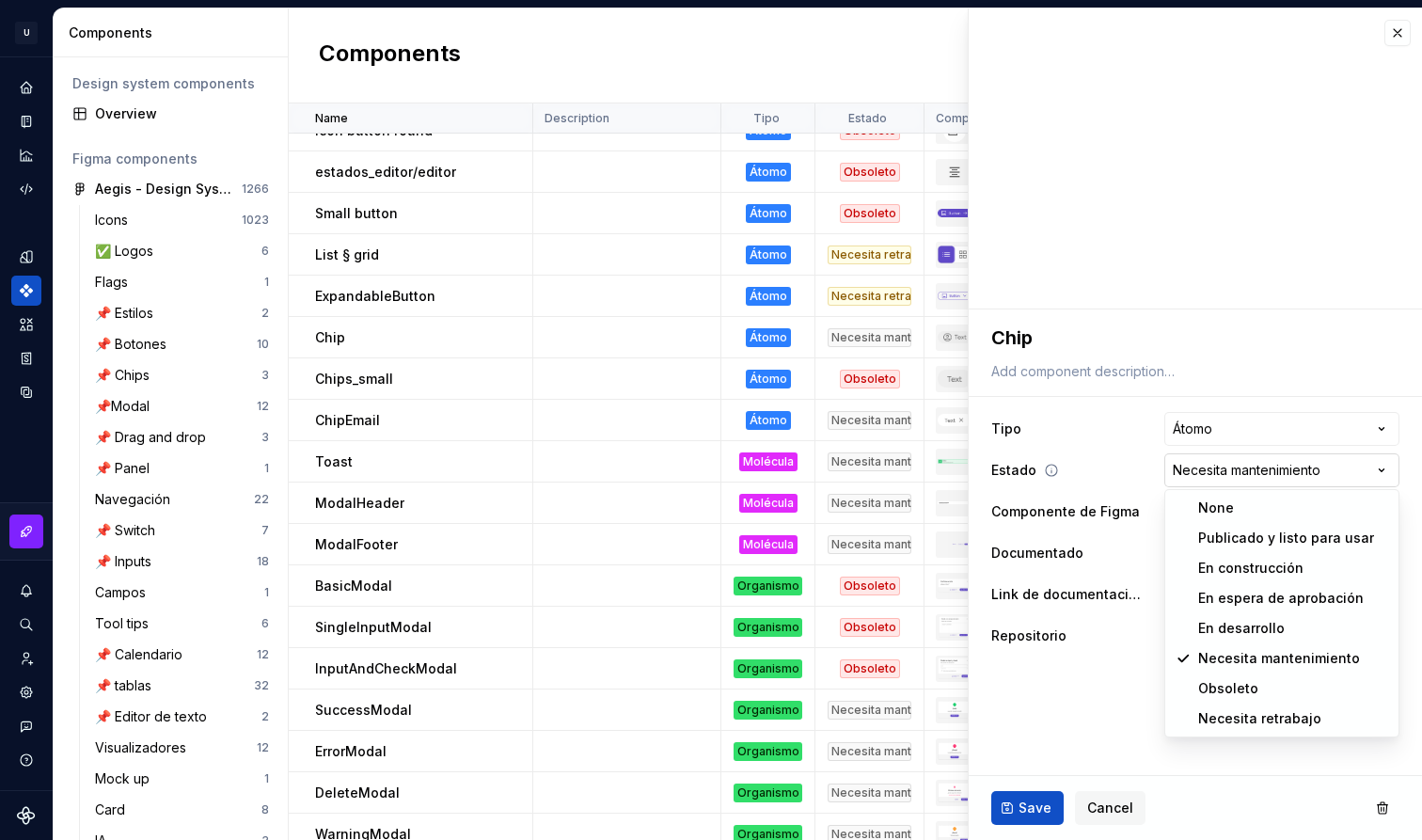
click at [1289, 461] on html "U Aegis on the Web ED Design system data Components Design system components Ov…" at bounding box center [711, 420] width 1422 height 840
select select "**********"
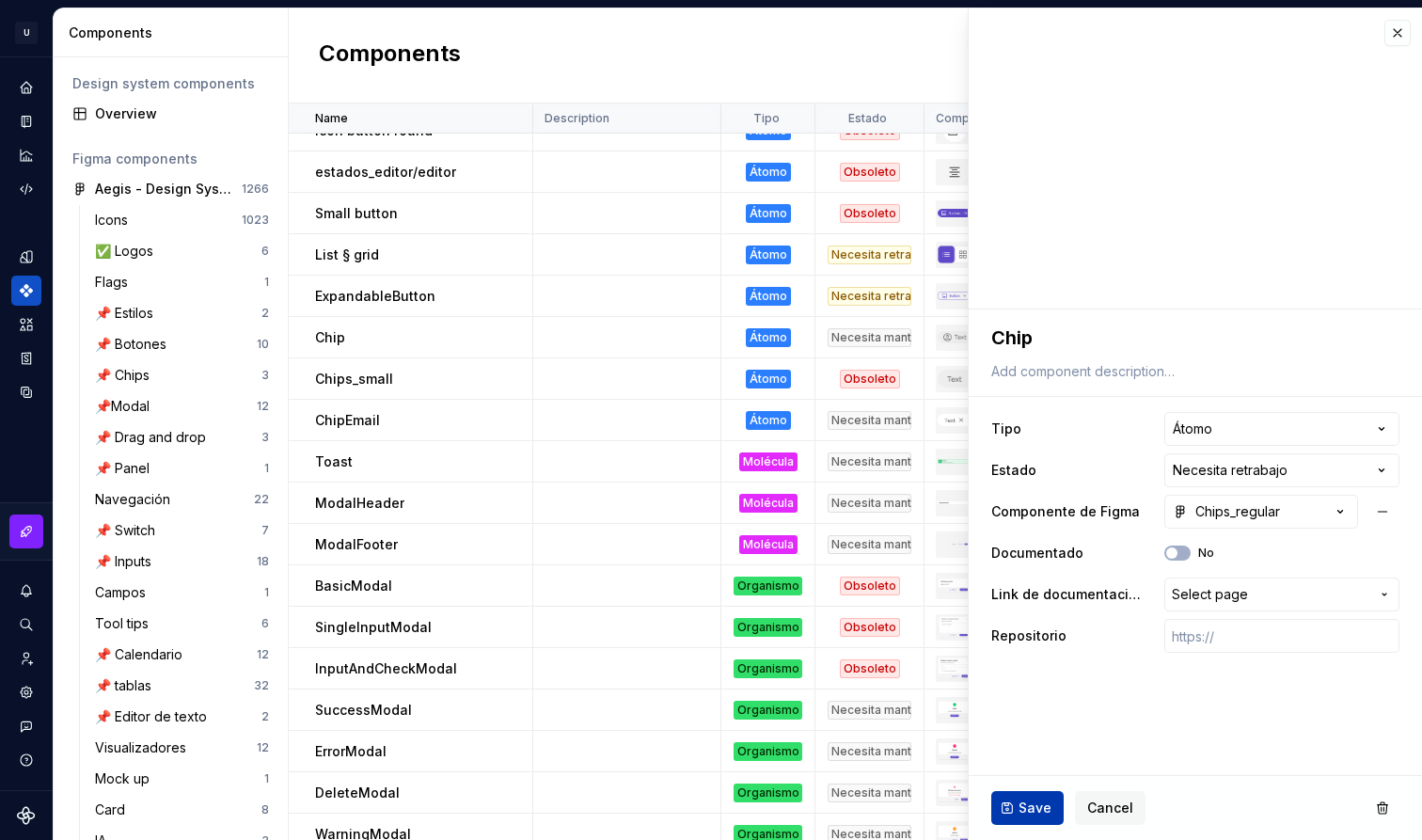
click at [1031, 797] on button "Save" at bounding box center [1027, 807] width 72 height 34
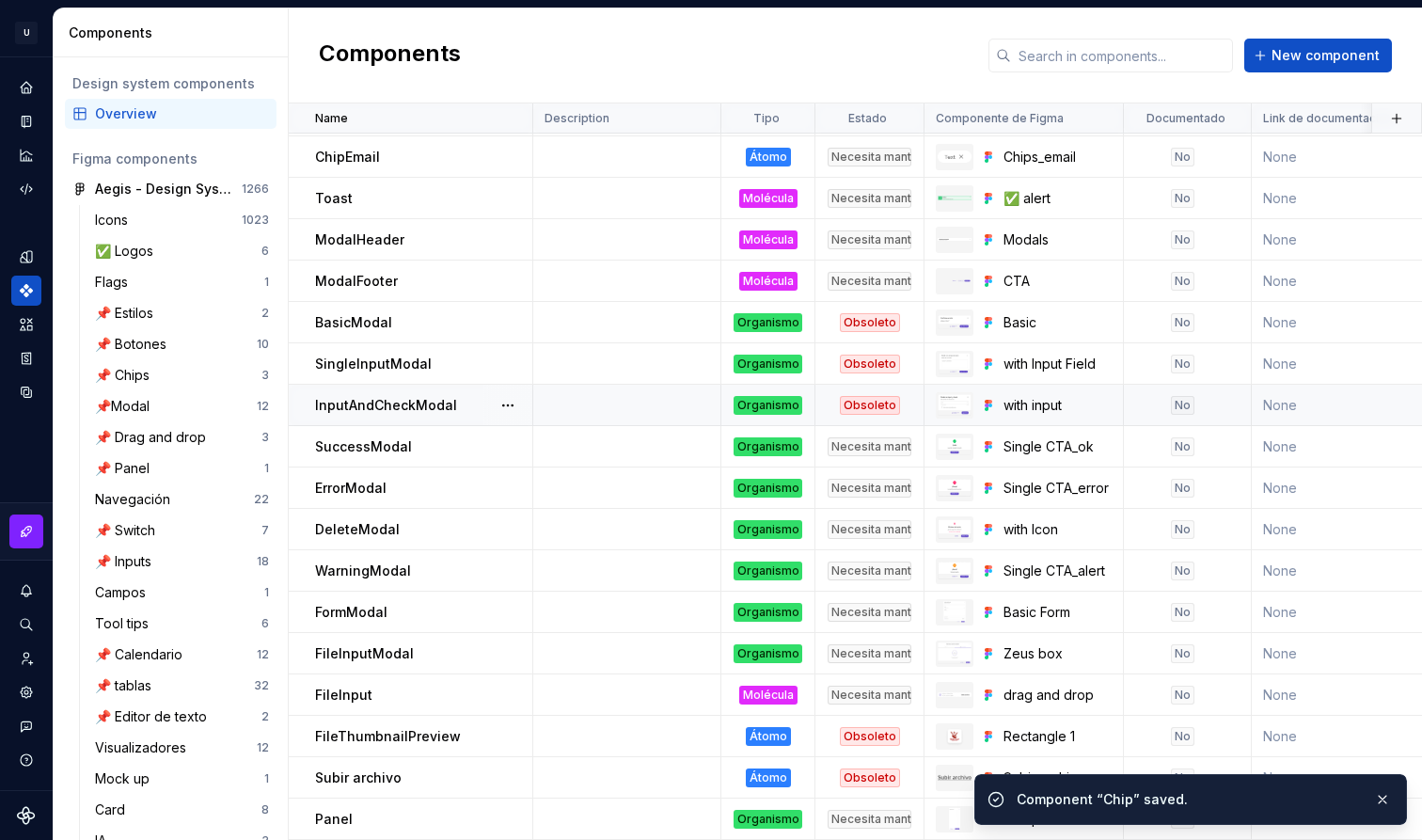
scroll to position [948, 0]
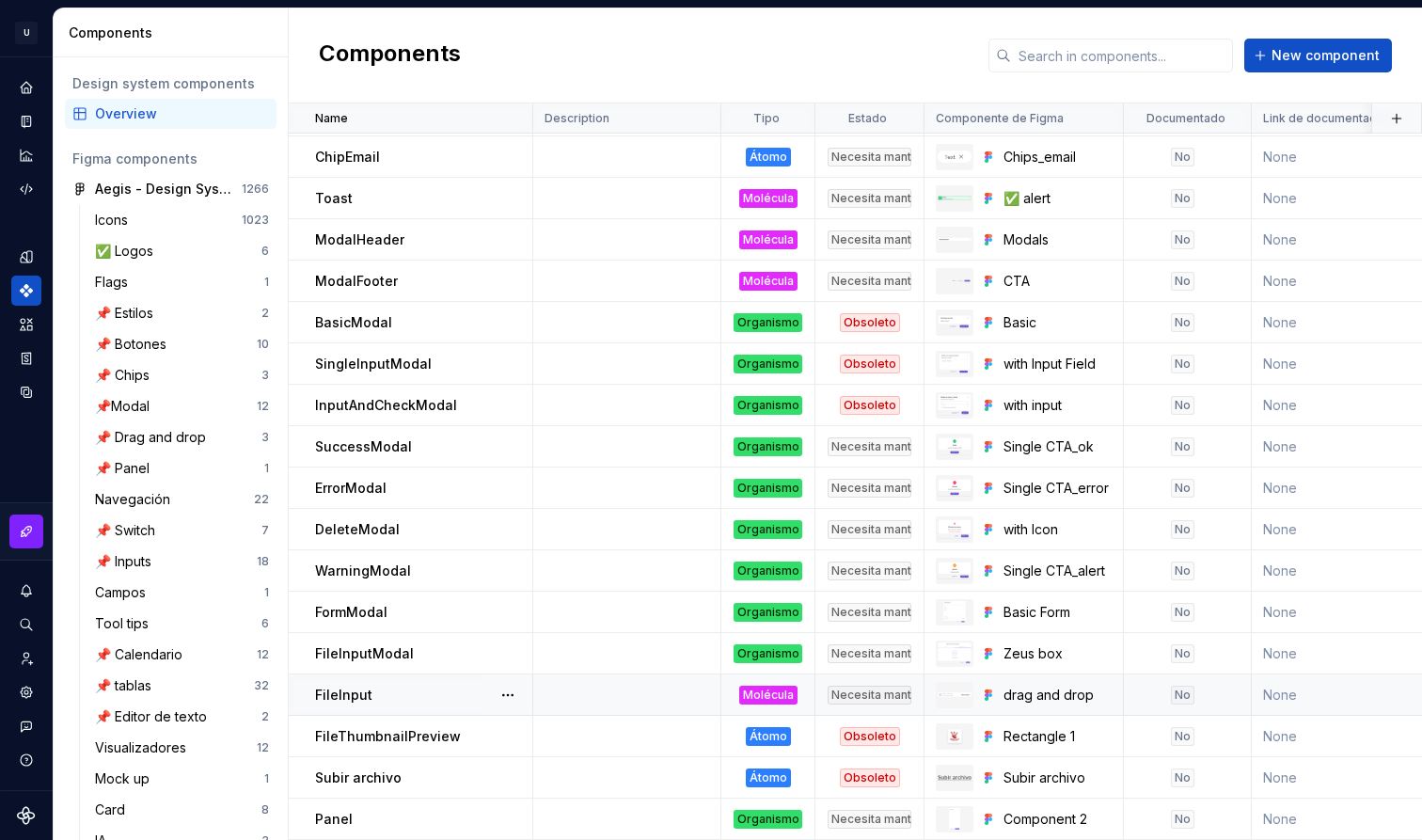
click at [411, 675] on td "FileInput" at bounding box center [411, 695] width 244 height 42
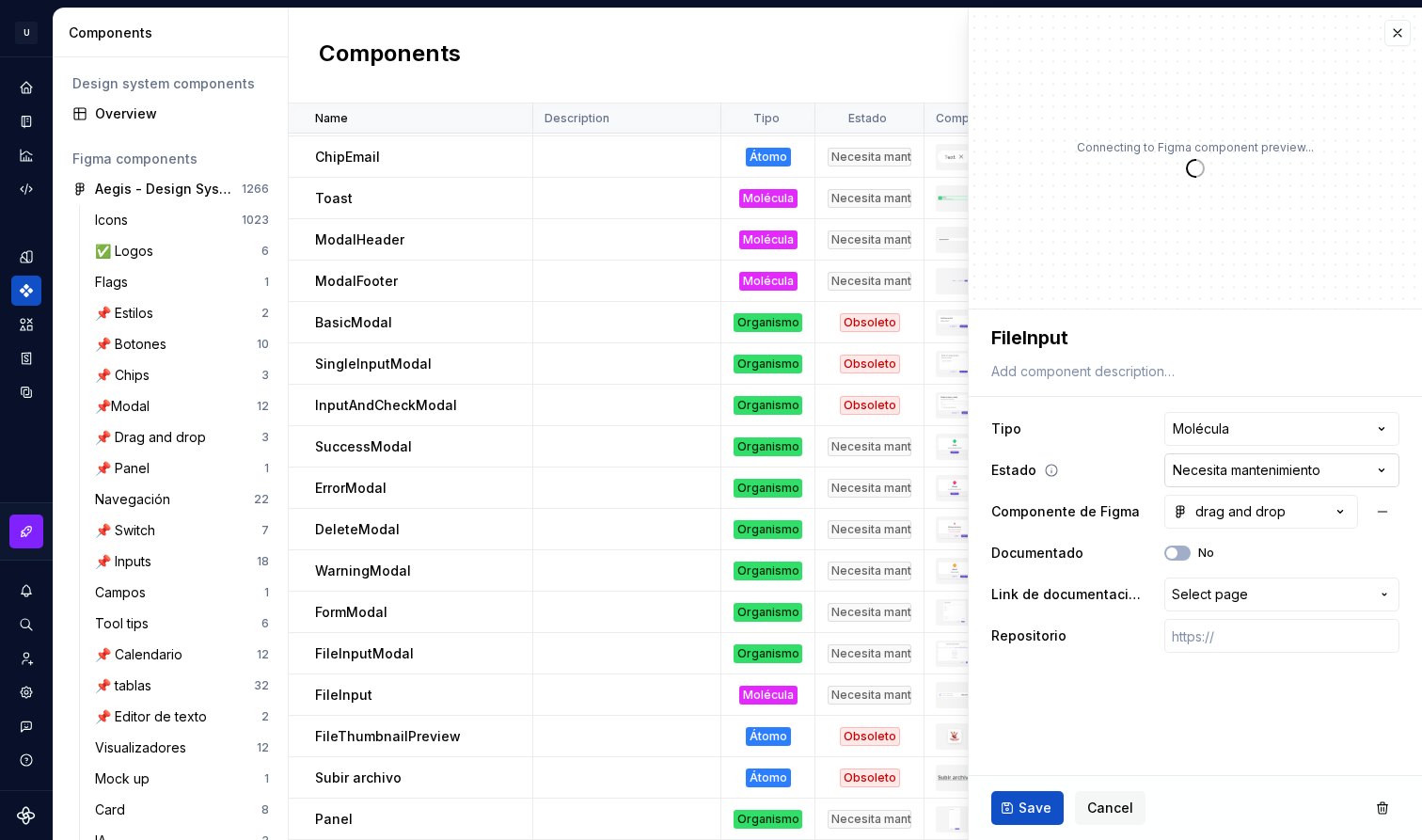
type textarea "*"
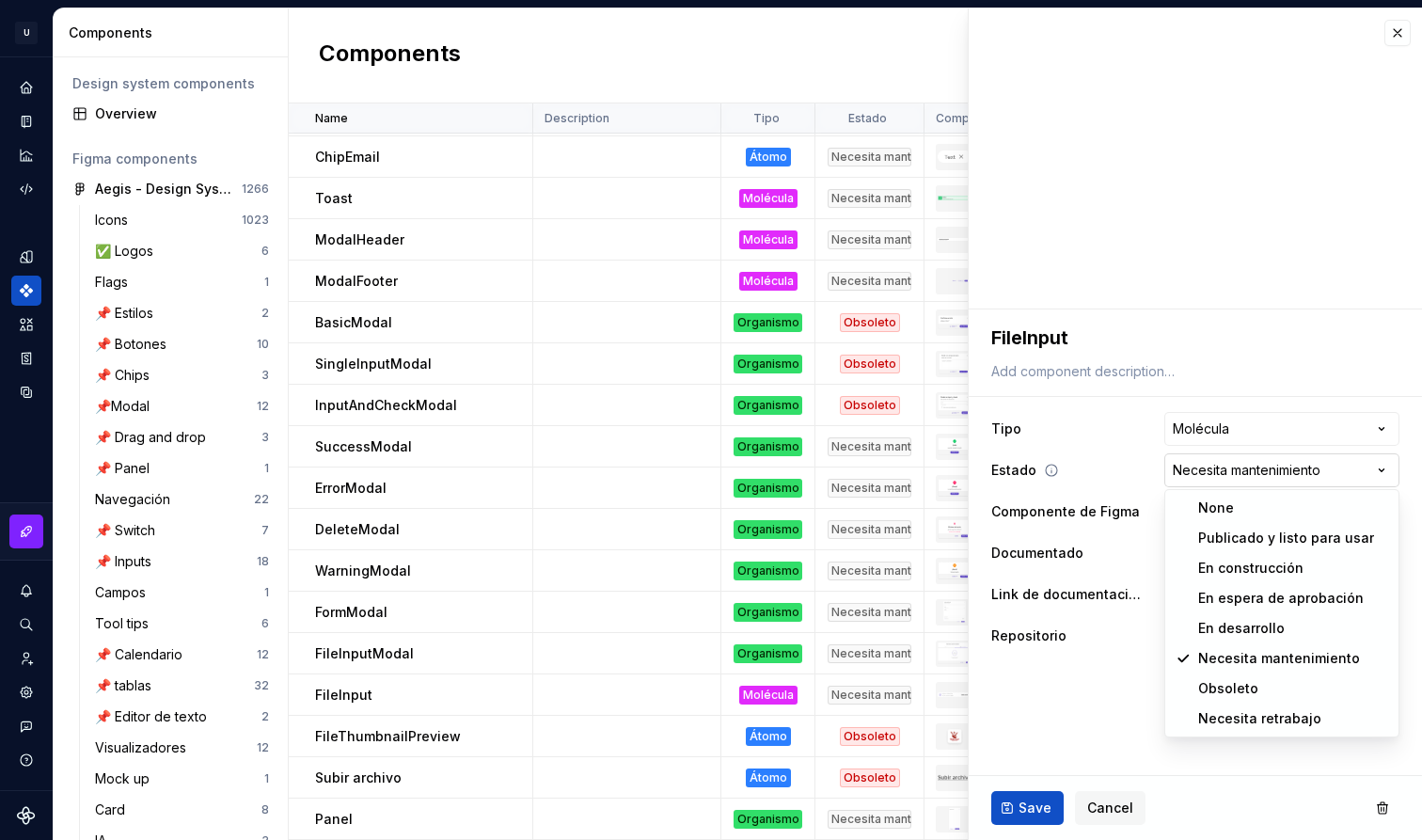
click at [1284, 466] on html "U Aegis on the Web ED Design system data Components Design system components Ov…" at bounding box center [711, 420] width 1422 height 840
select select "**********"
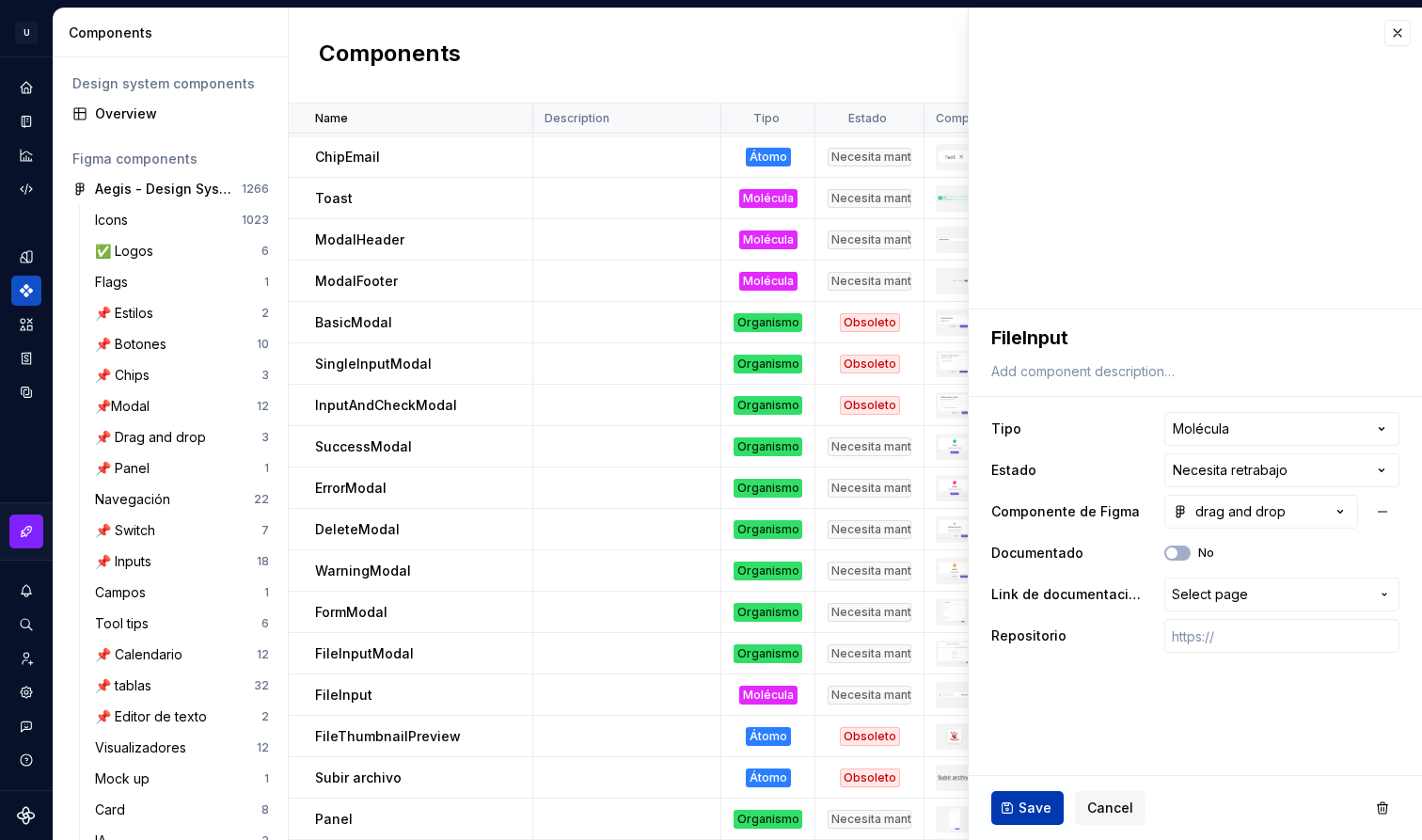
click at [1039, 801] on span "Save" at bounding box center [1035, 807] width 33 height 19
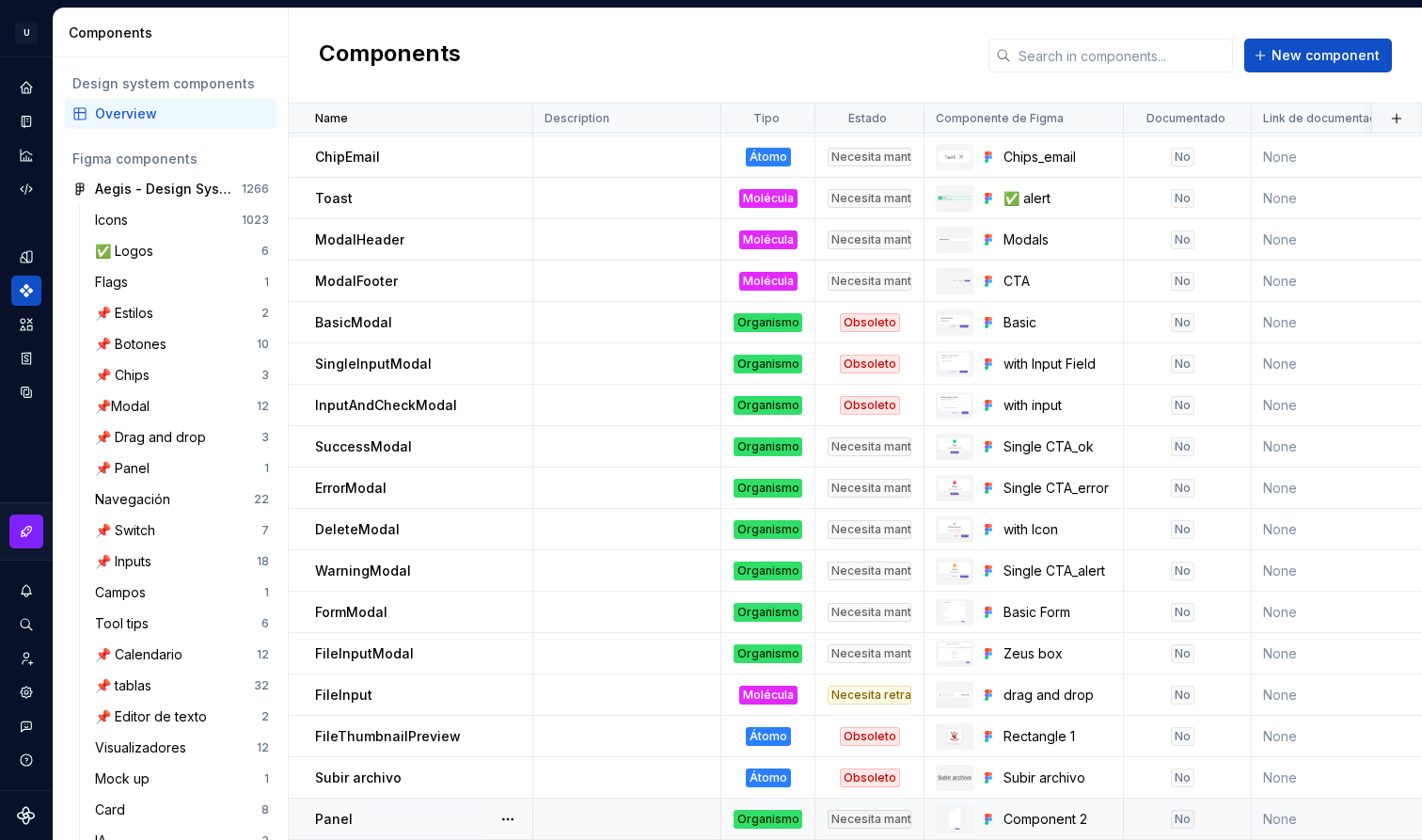
click at [418, 821] on div "Panel" at bounding box center [424, 818] width 216 height 19
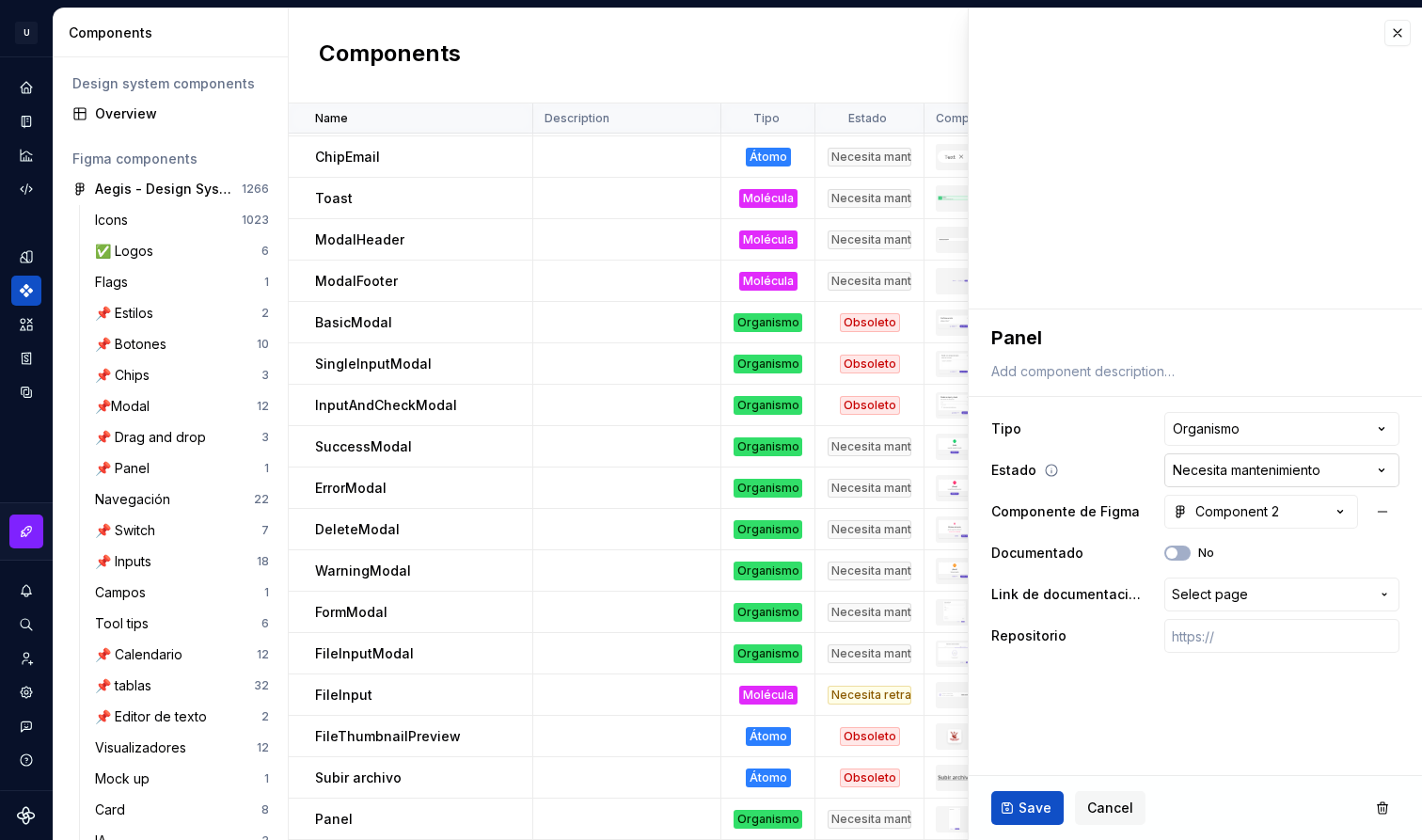
type textarea "*"
click at [1129, 807] on button "Cancel" at bounding box center [1109, 807] width 70 height 34
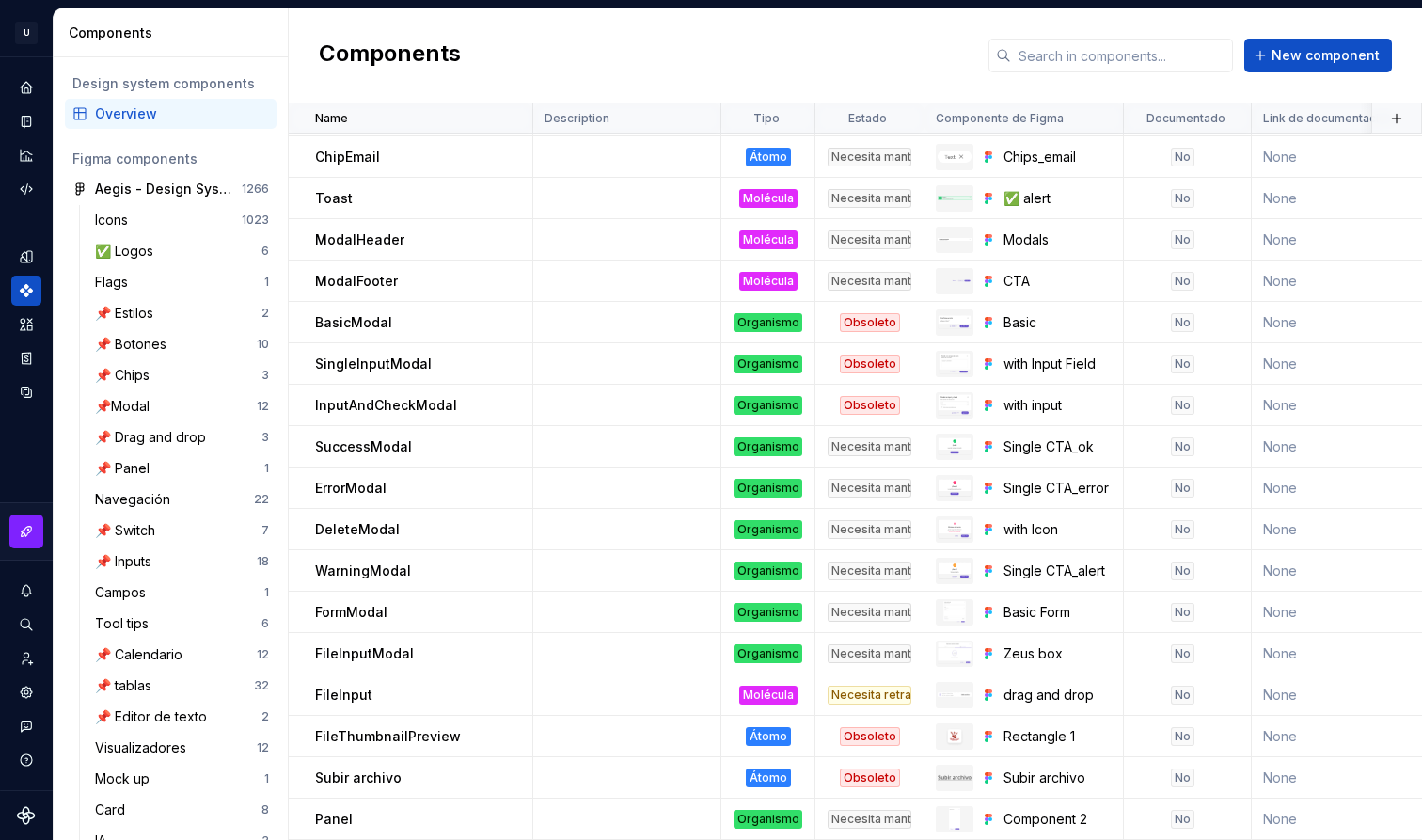
scroll to position [948, 0]
